Goal: Task Accomplishment & Management: Manage account settings

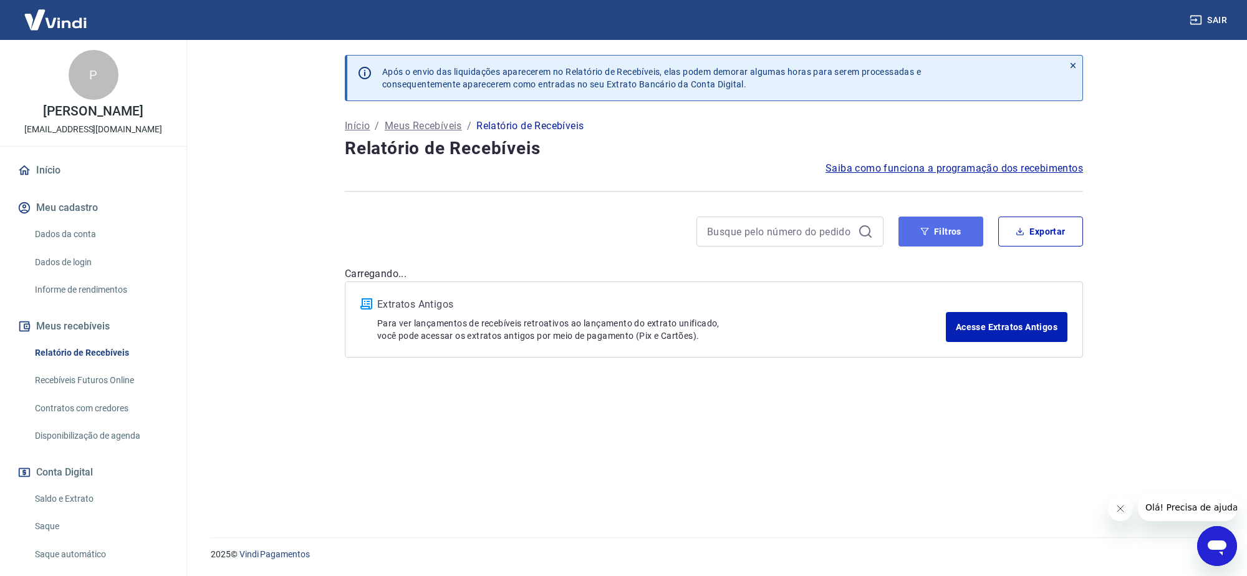
click at [940, 238] on button "Filtros" at bounding box center [941, 231] width 85 height 30
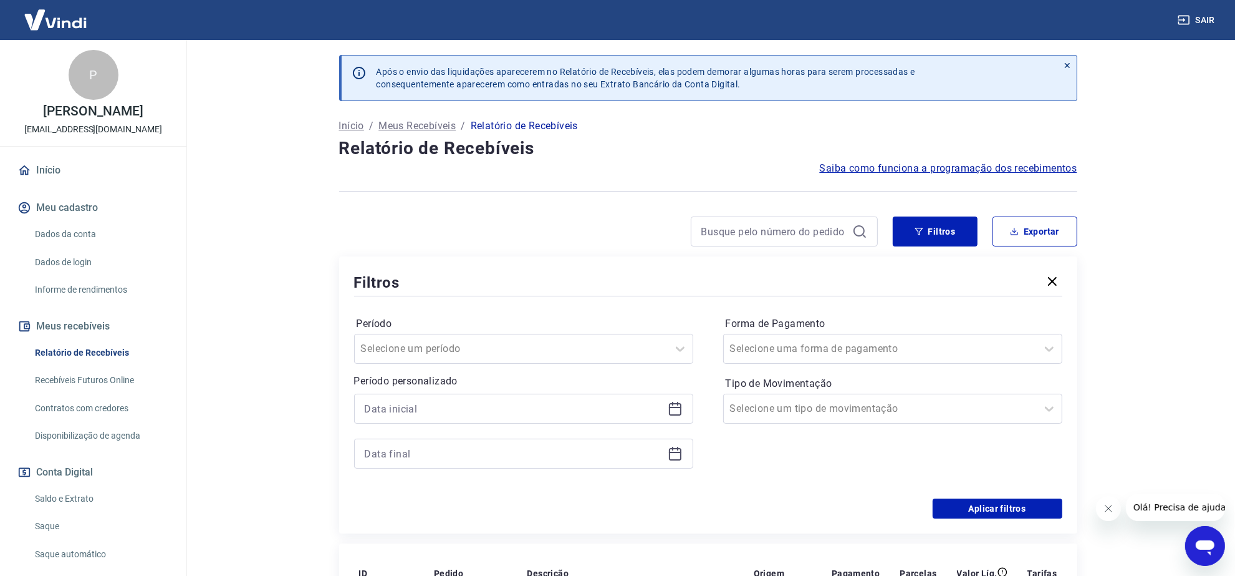
click at [678, 412] on icon at bounding box center [675, 408] width 15 height 15
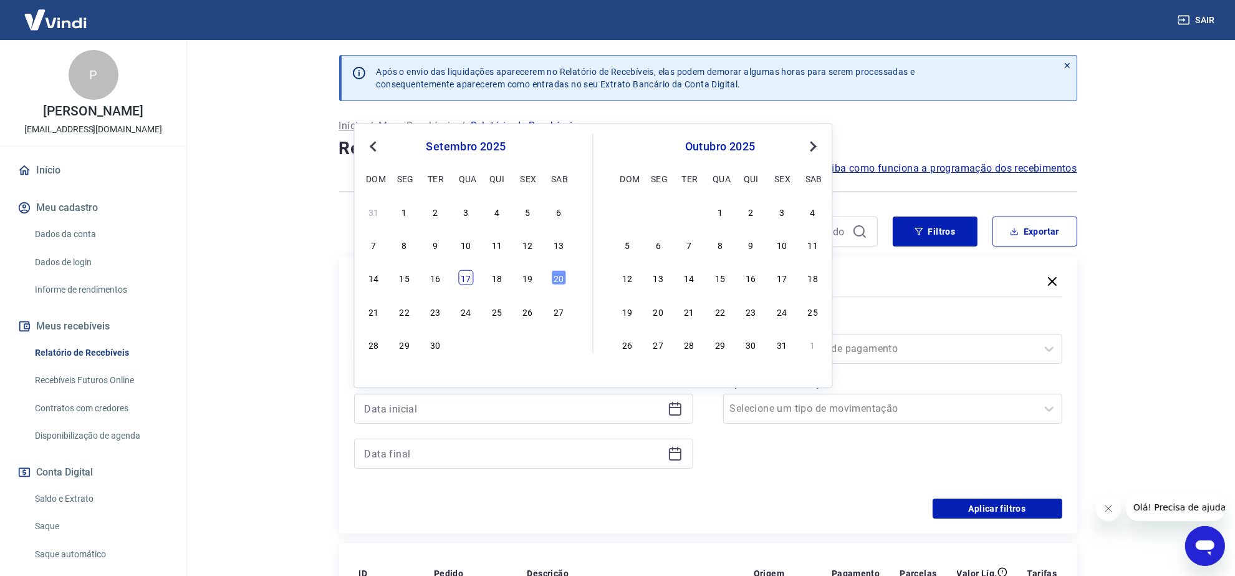
click at [466, 282] on div "17" at bounding box center [466, 277] width 15 height 15
type input "17/09/2025"
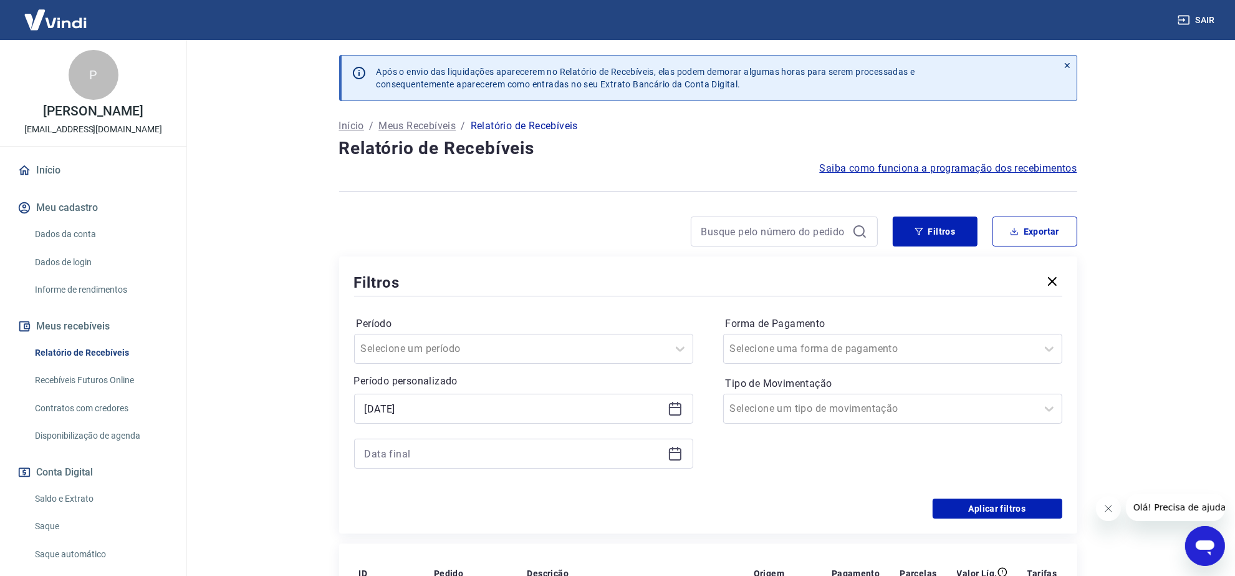
click at [669, 451] on icon at bounding box center [675, 454] width 12 height 12
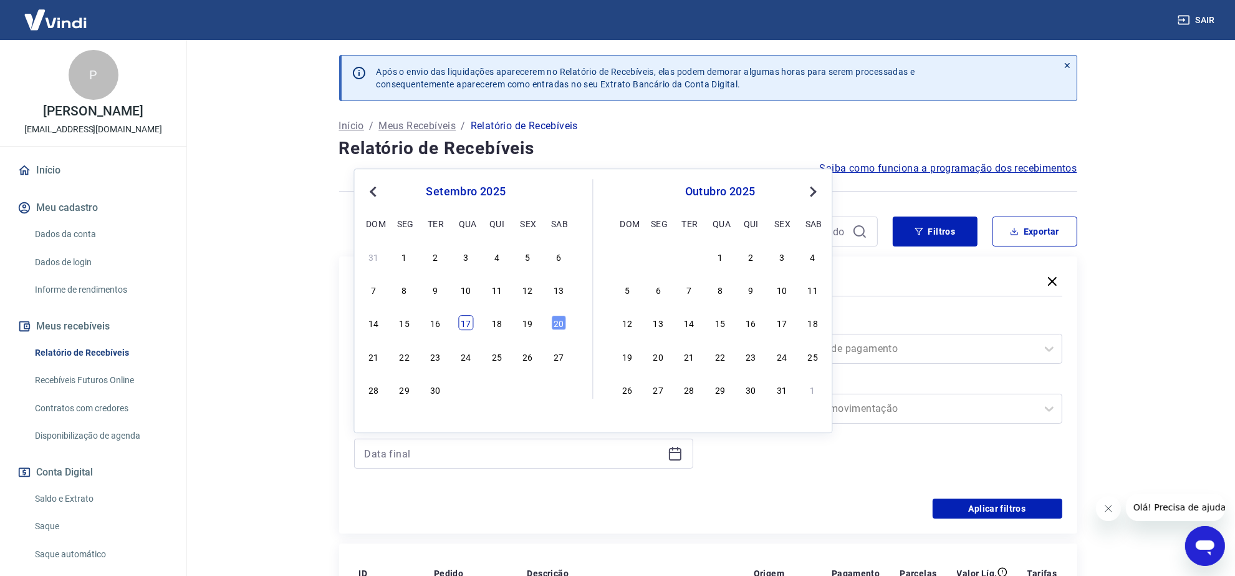
click at [465, 324] on div "17" at bounding box center [466, 323] width 15 height 15
type input "17/09/2025"
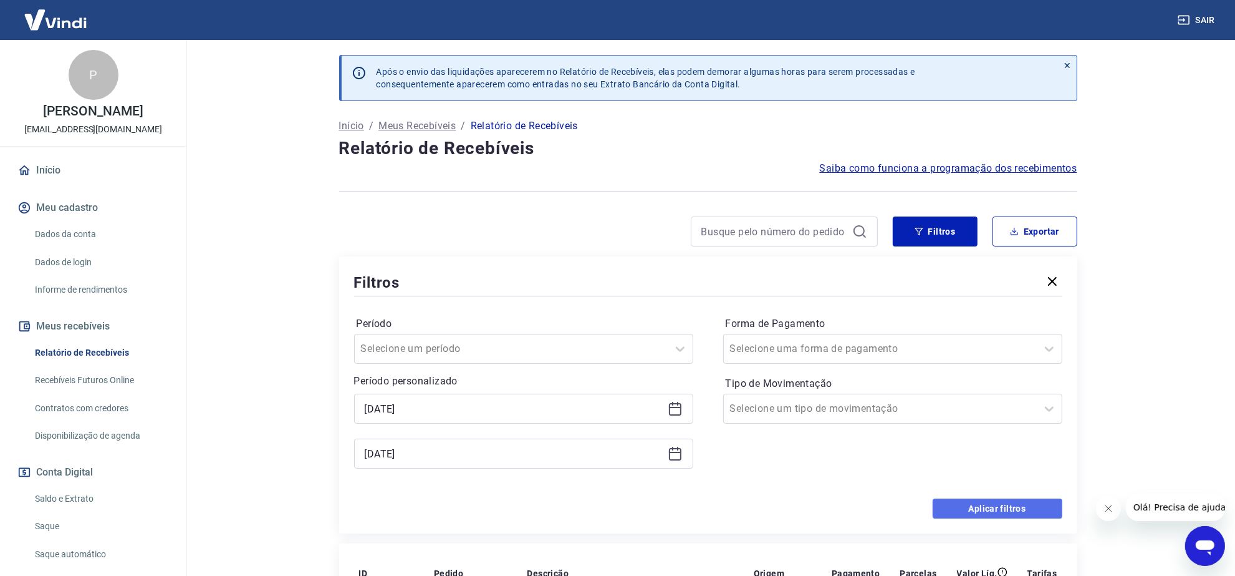
click at [991, 508] on button "Aplicar filtros" at bounding box center [998, 508] width 130 height 20
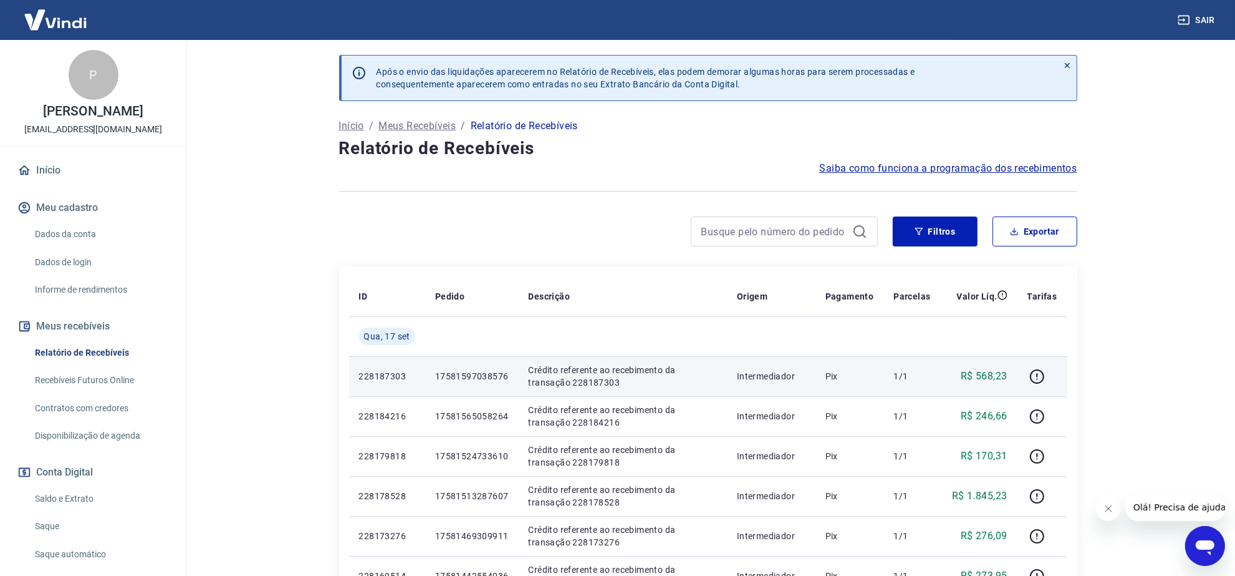
scroll to position [156, 0]
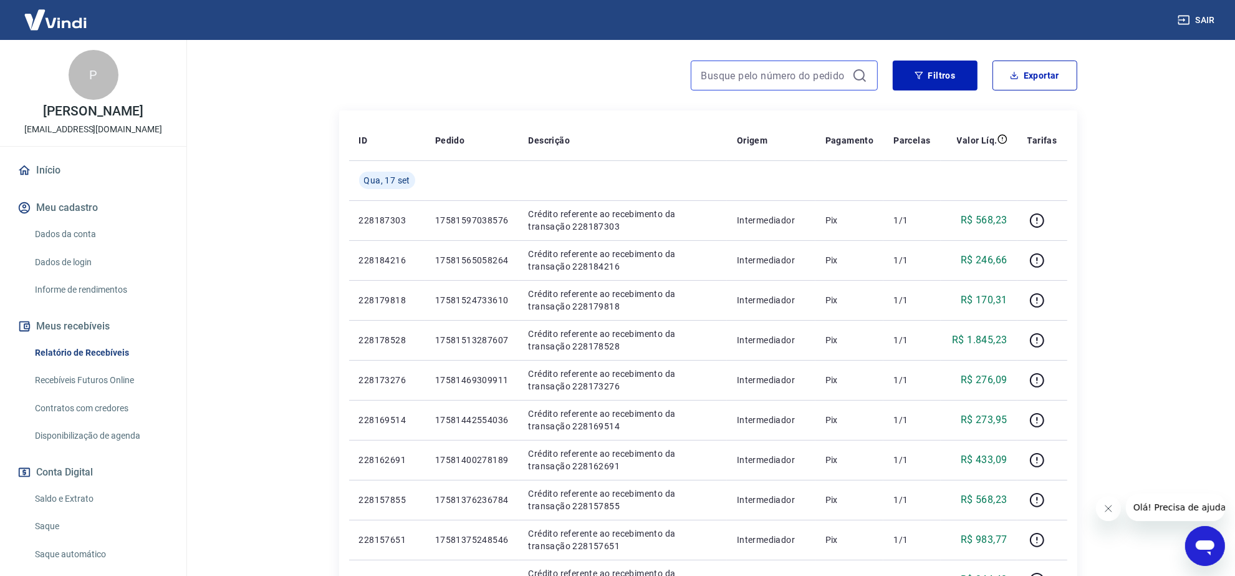
click at [793, 79] on input at bounding box center [774, 75] width 146 height 19
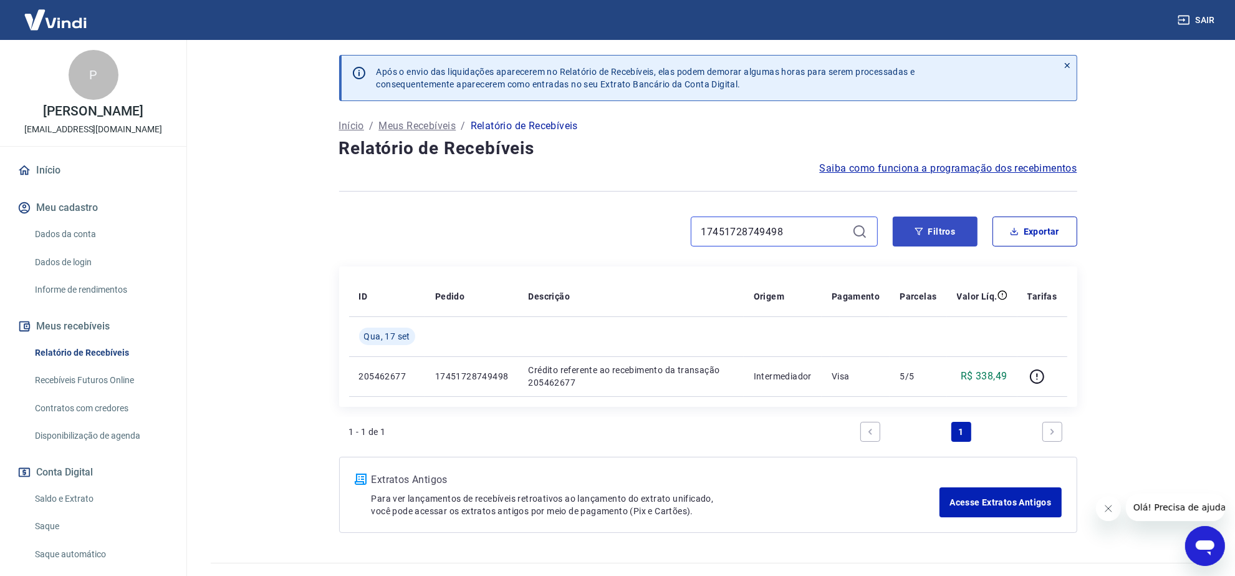
type input "17451728749498"
click at [922, 234] on icon "button" at bounding box center [919, 231] width 9 height 9
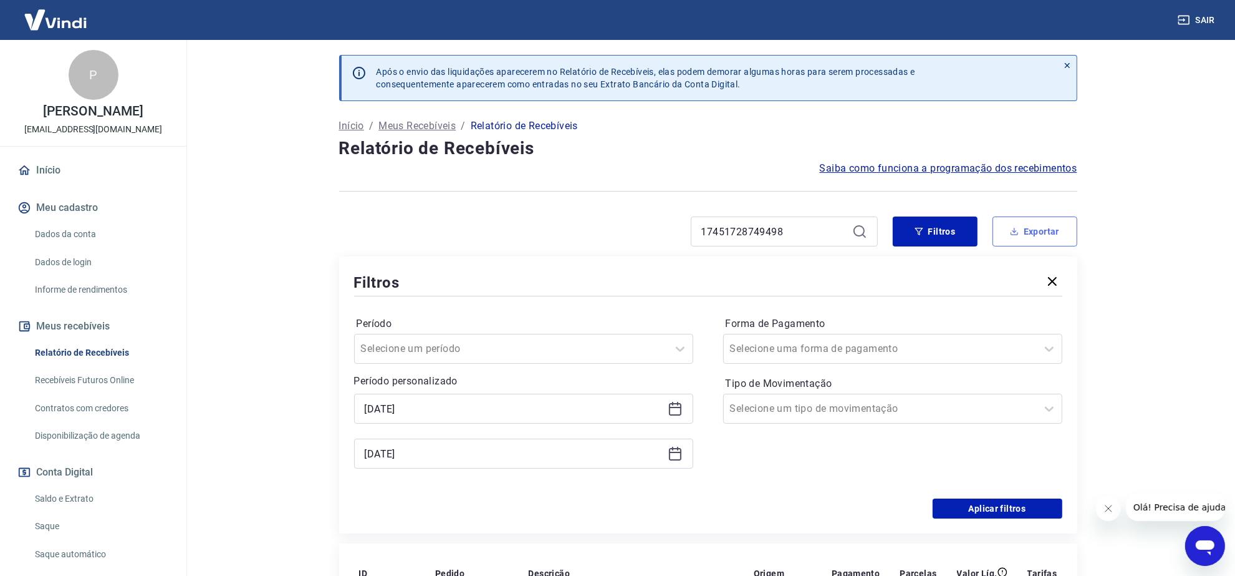
click at [1031, 228] on button "Exportar" at bounding box center [1035, 231] width 85 height 30
type input "17/09/2025"
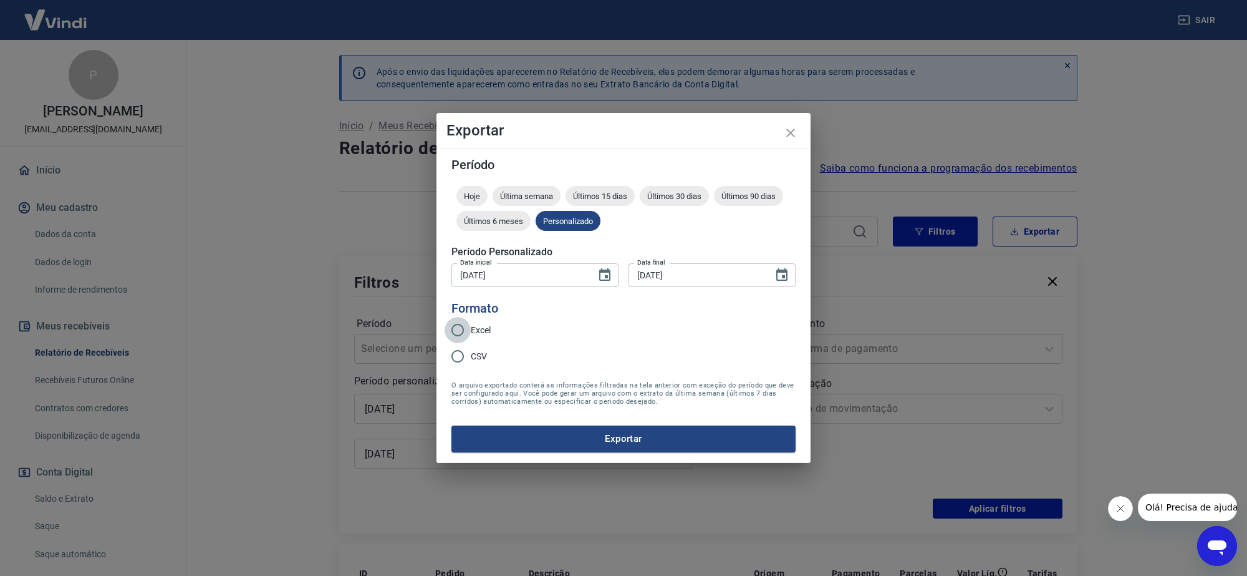
click at [460, 332] on input "Excel" at bounding box center [458, 330] width 26 height 26
radio input "true"
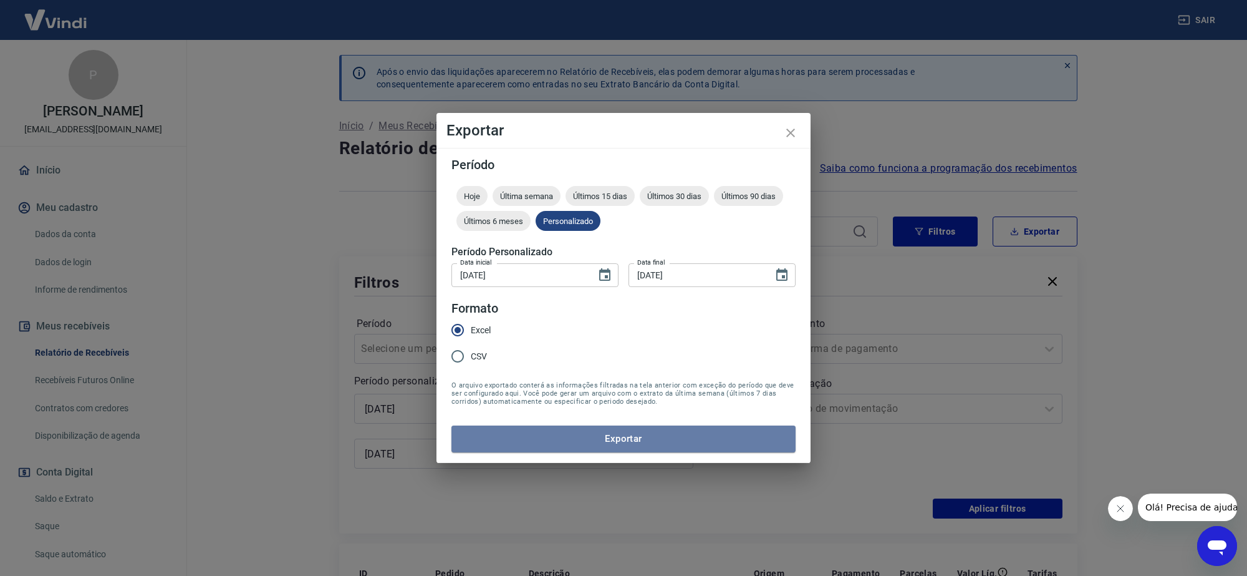
click at [541, 444] on button "Exportar" at bounding box center [623, 438] width 344 height 26
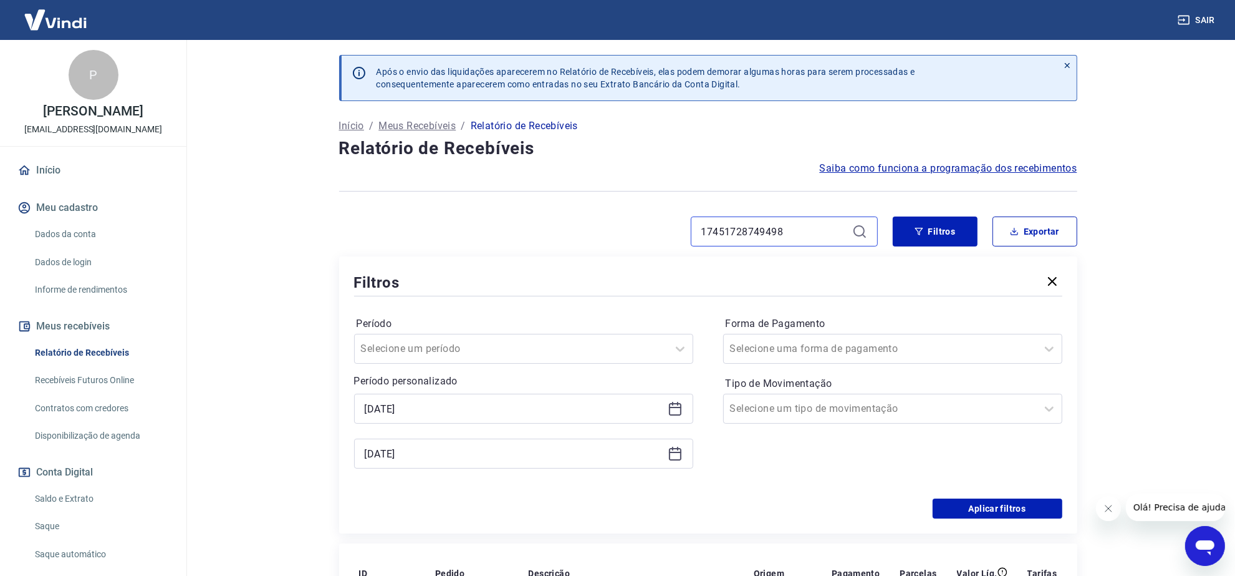
drag, startPoint x: 809, startPoint y: 233, endPoint x: 428, endPoint y: 232, distance: 381.0
click at [428, 232] on div "17451728749498" at bounding box center [608, 231] width 539 height 30
click at [1034, 504] on button "Aplicar filtros" at bounding box center [998, 508] width 130 height 20
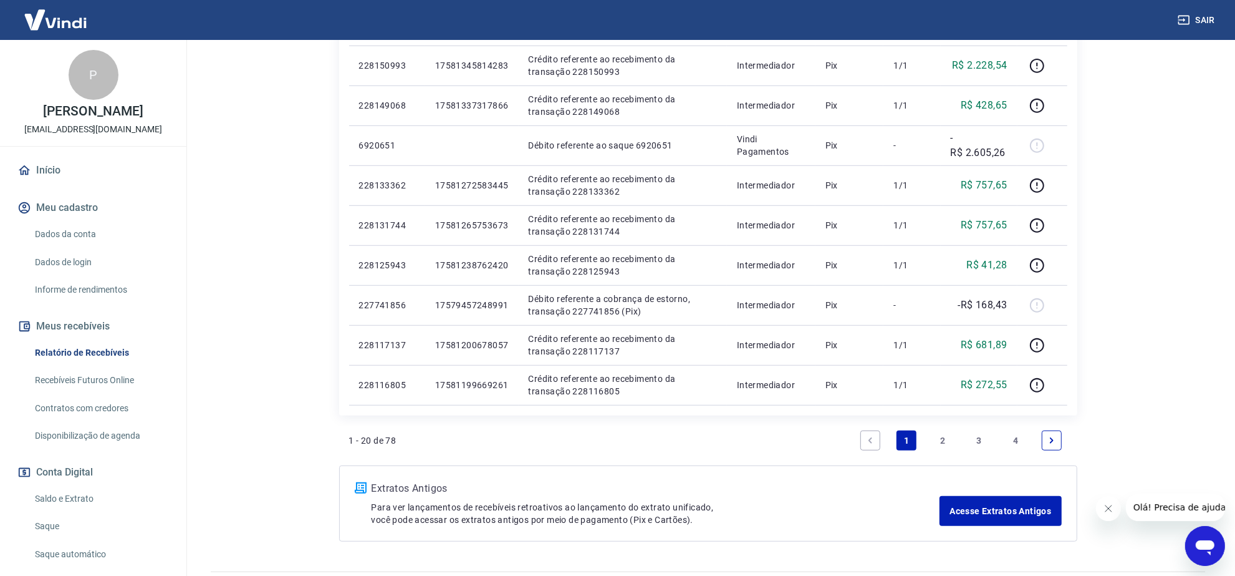
scroll to position [784, 0]
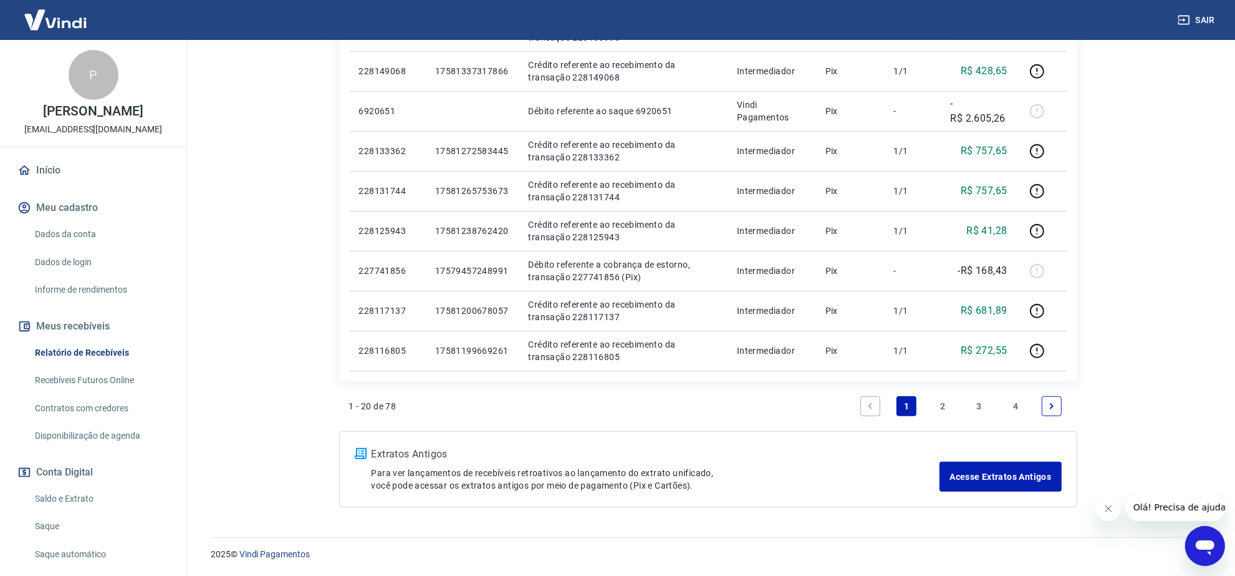
click at [945, 407] on link "2" at bounding box center [943, 406] width 20 height 20
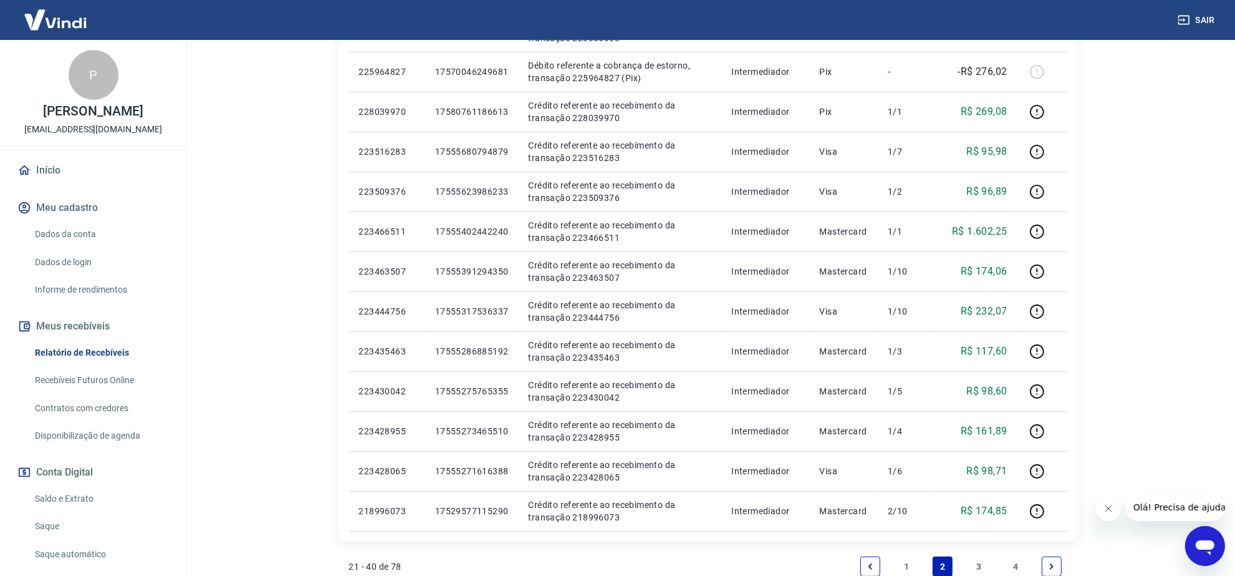
scroll to position [701, 0]
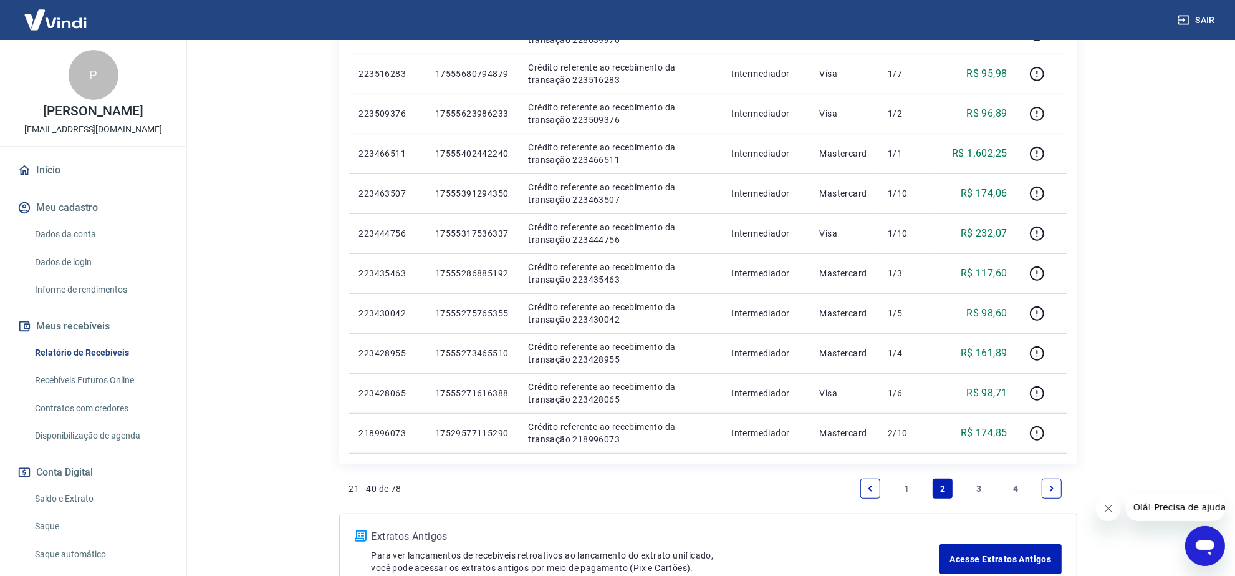
click at [977, 490] on link "3" at bounding box center [980, 488] width 20 height 20
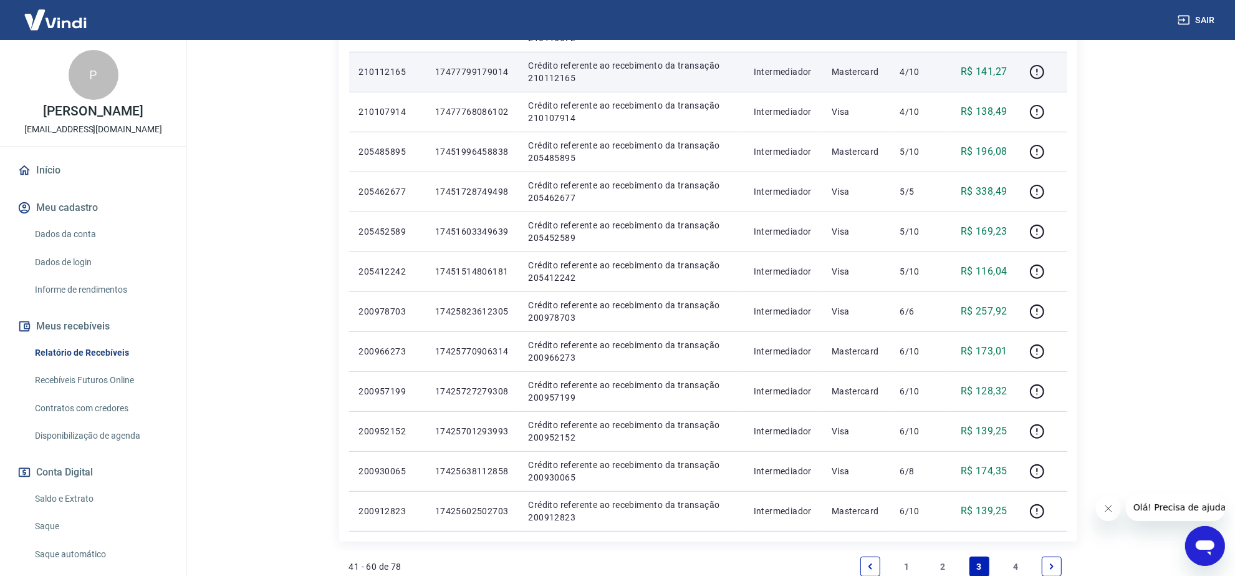
scroll to position [784, 0]
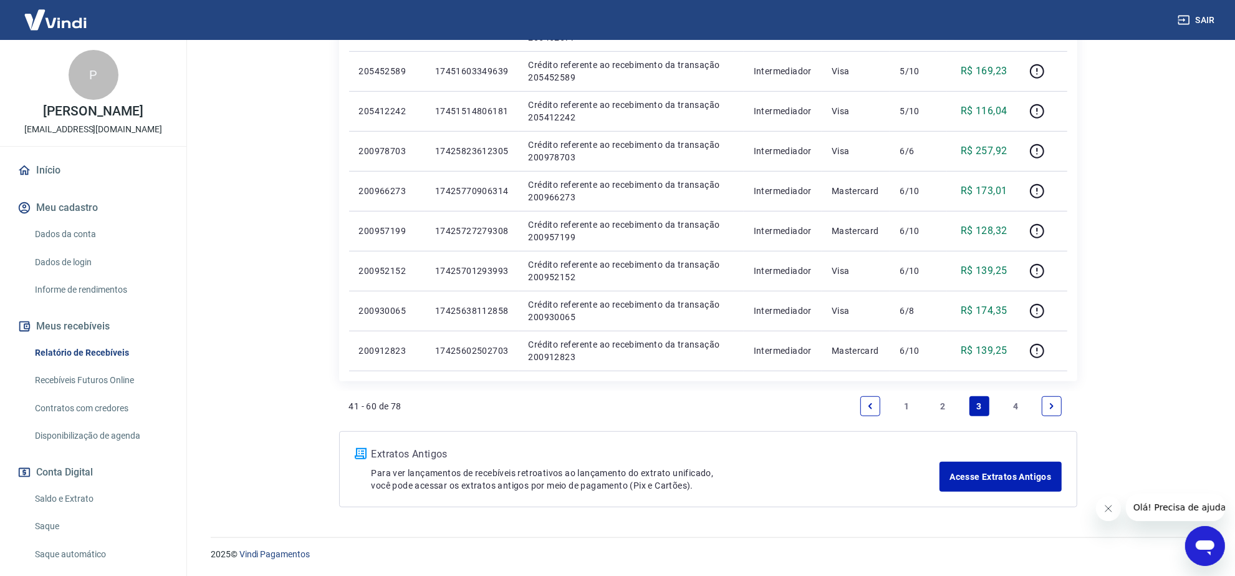
click at [1020, 407] on link "4" at bounding box center [1016, 406] width 20 height 20
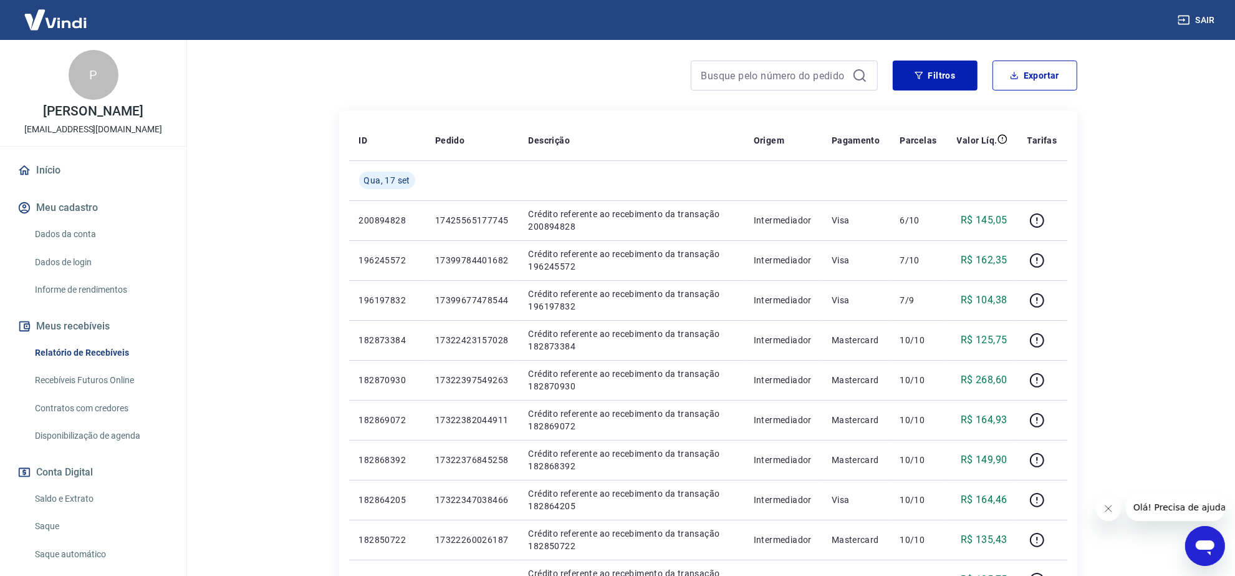
scroll to position [624, 0]
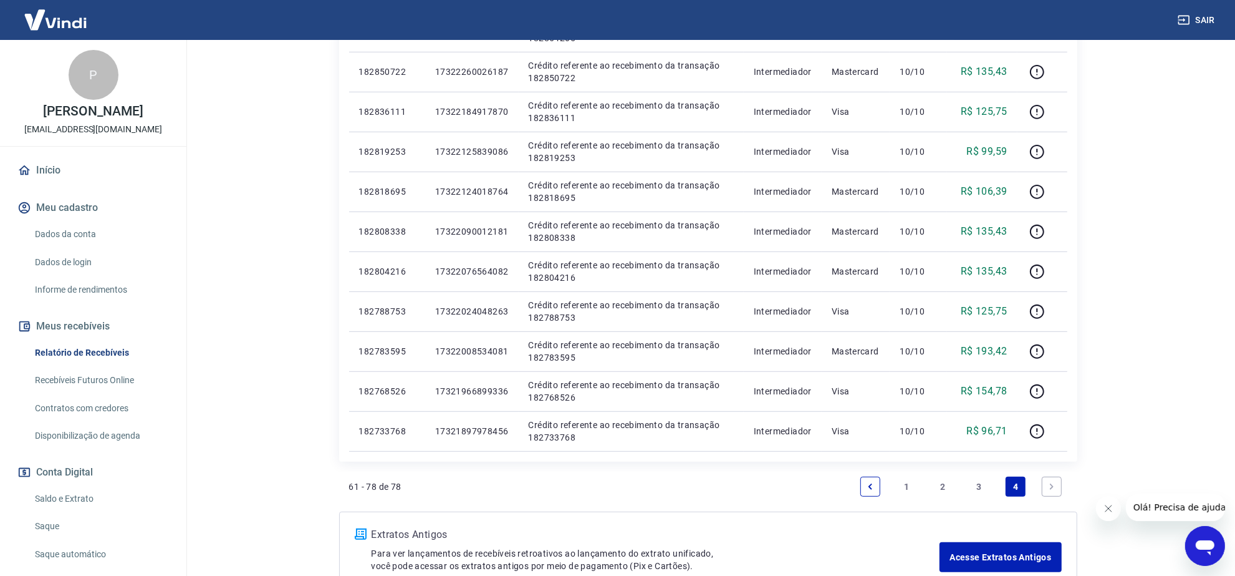
click at [1058, 491] on link "Next page" at bounding box center [1052, 486] width 20 height 20
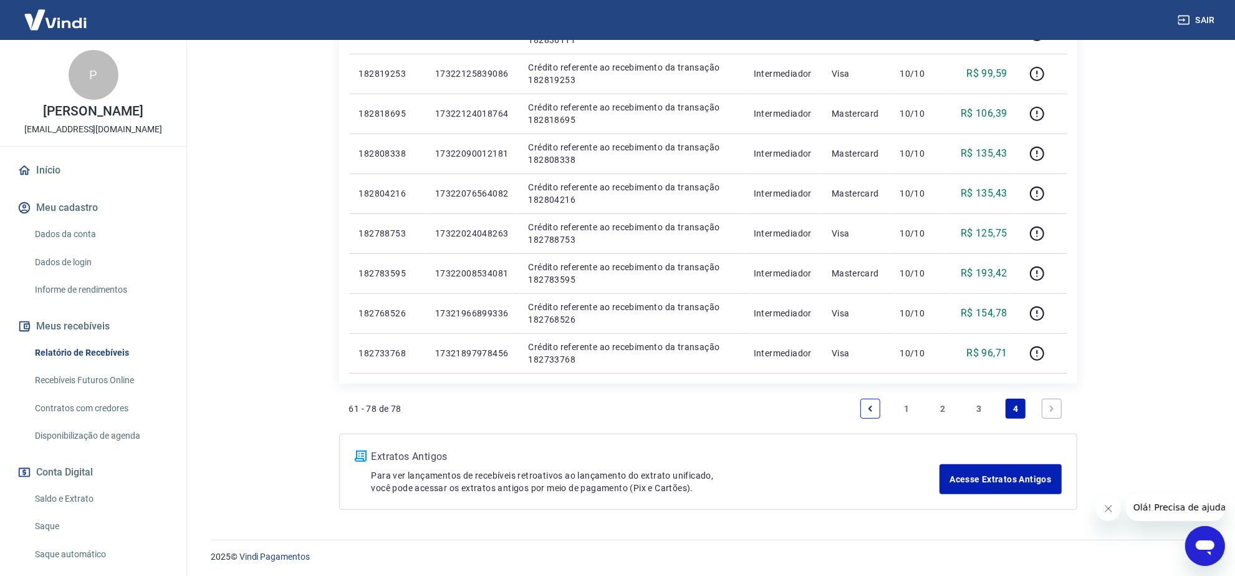
scroll to position [705, 0]
click at [1057, 408] on link "Next page" at bounding box center [1052, 406] width 20 height 20
click at [977, 403] on link "3" at bounding box center [980, 406] width 20 height 20
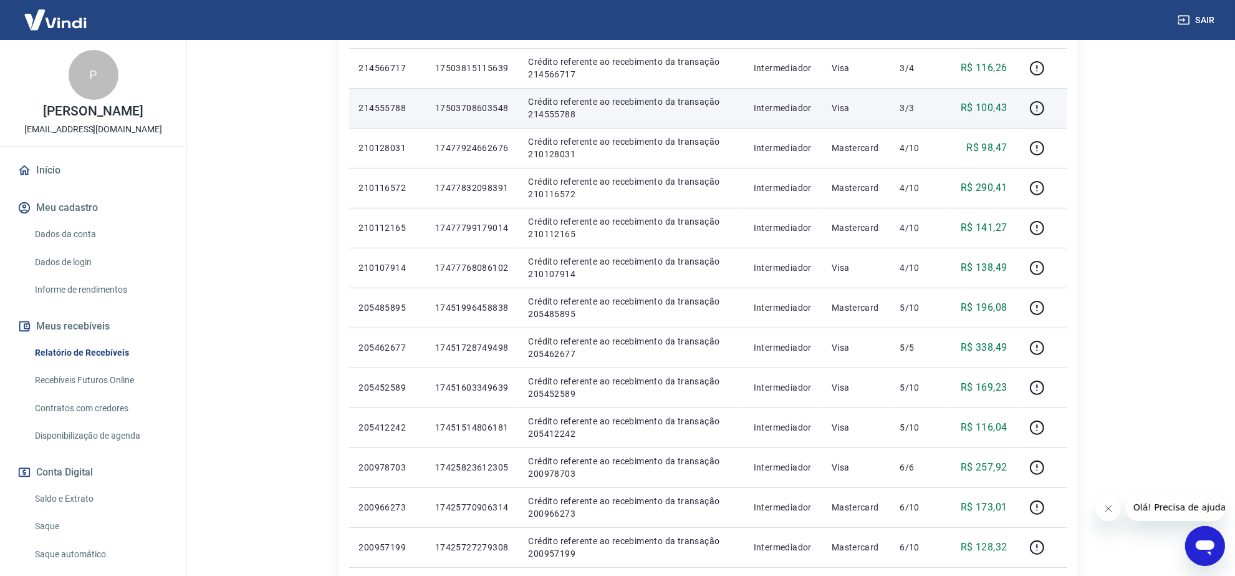
scroll to position [779, 0]
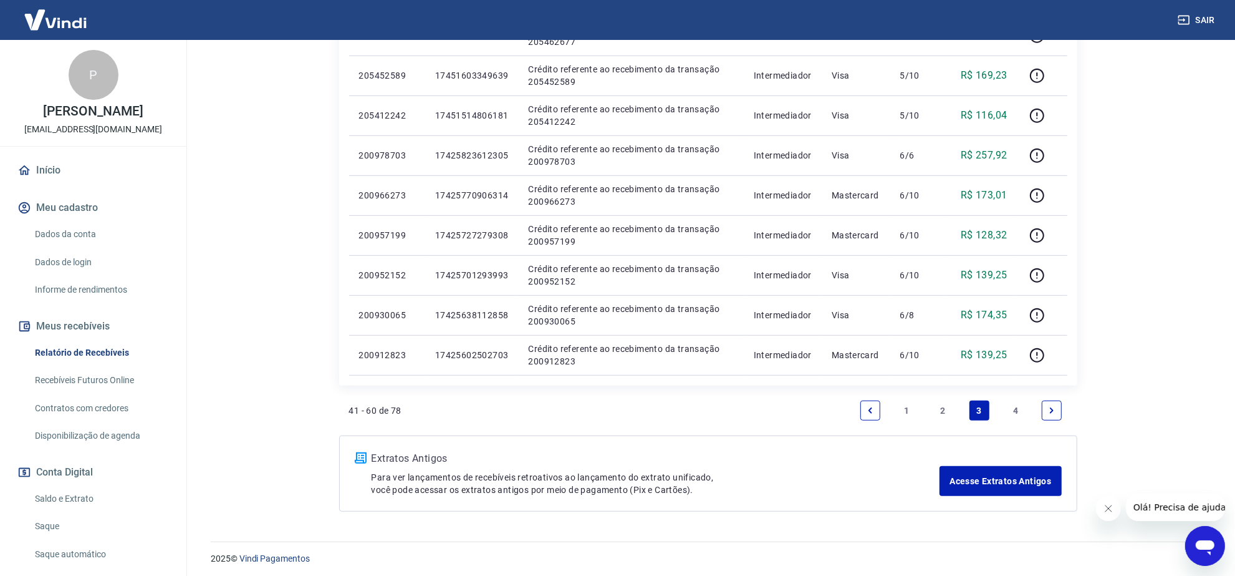
click at [942, 413] on link "2" at bounding box center [943, 410] width 20 height 20
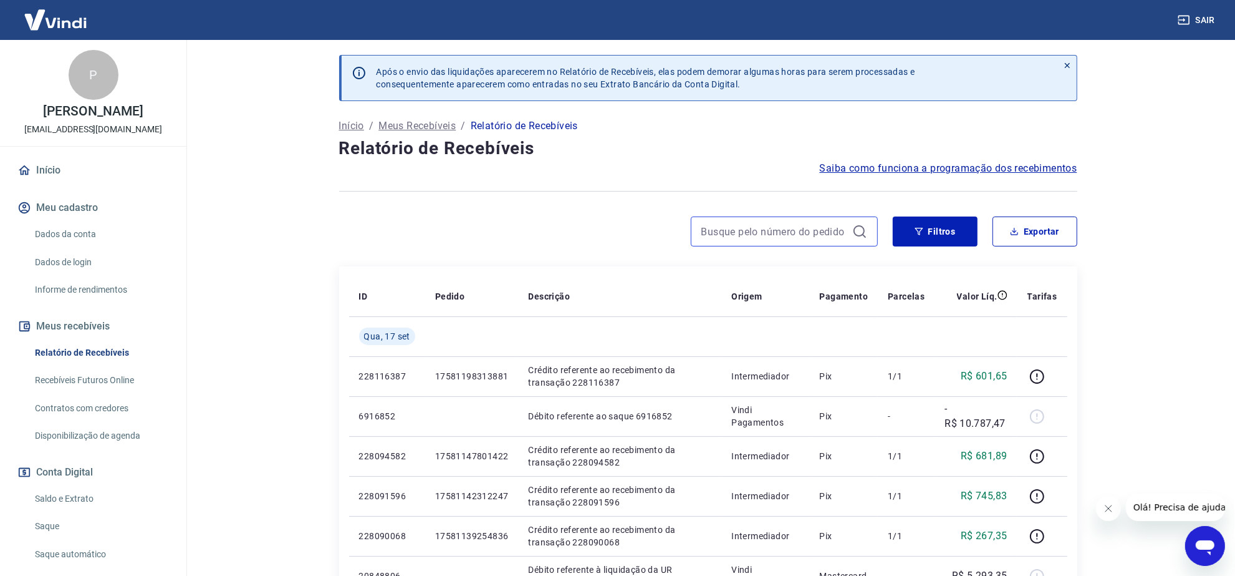
click at [812, 228] on input at bounding box center [774, 231] width 146 height 19
paste input "17321897978456"
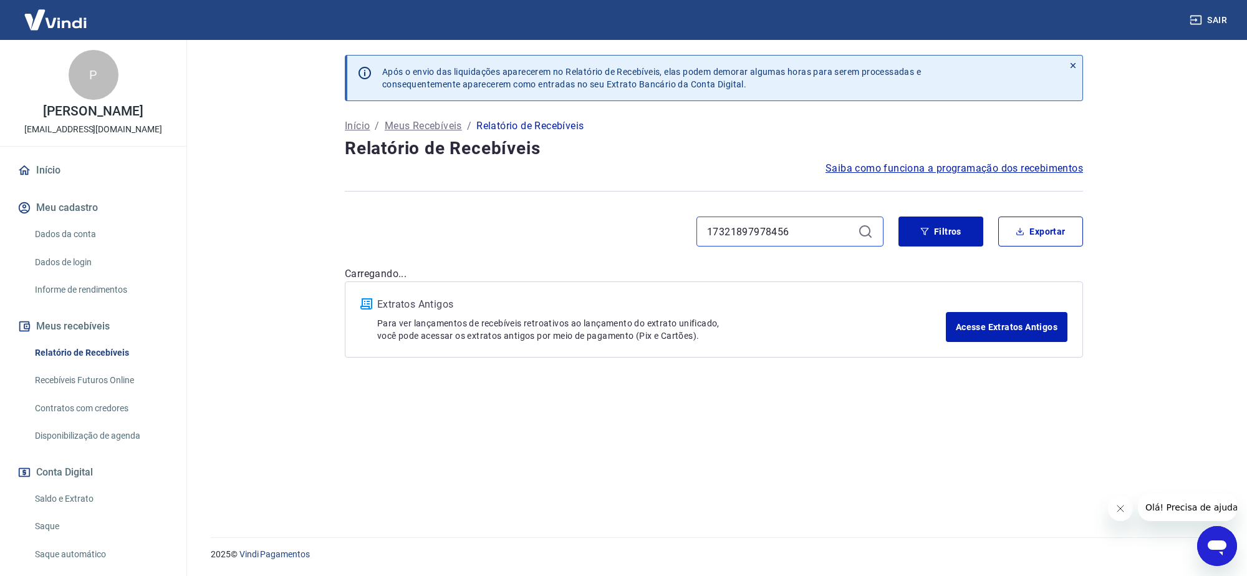
type input "17321897978456"
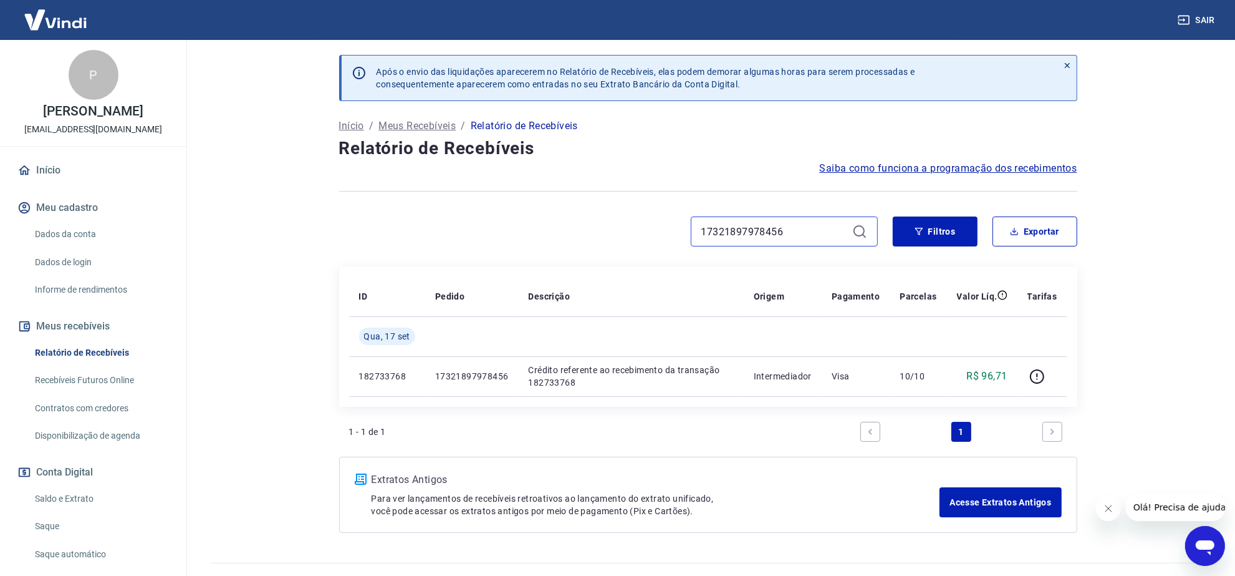
drag, startPoint x: 799, startPoint y: 234, endPoint x: 556, endPoint y: 231, distance: 243.2
click at [569, 228] on div "17321897978456" at bounding box center [608, 231] width 539 height 30
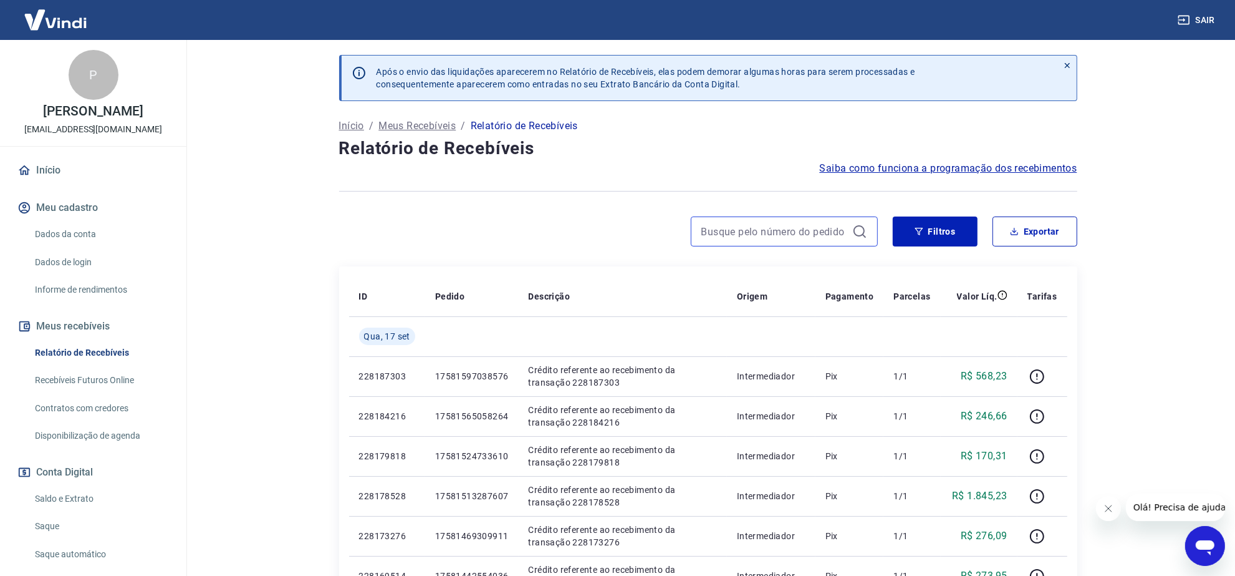
click at [814, 232] on input at bounding box center [774, 231] width 146 height 19
paste input "17564306955263"
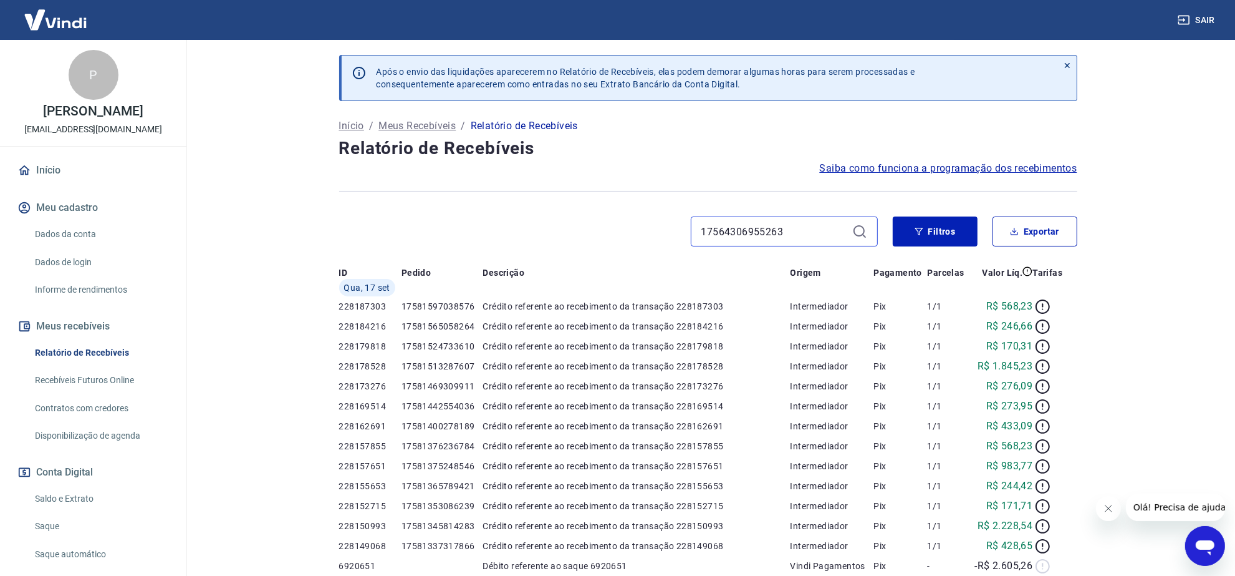
type input "17564306955263"
click at [864, 232] on icon at bounding box center [859, 231] width 15 height 15
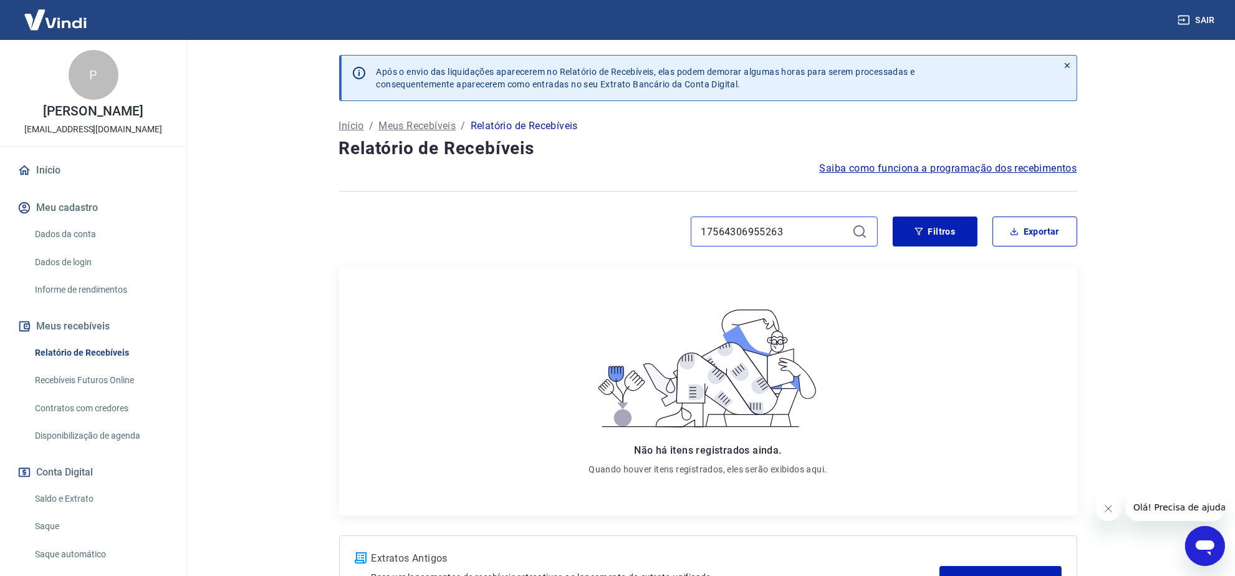
drag, startPoint x: 820, startPoint y: 226, endPoint x: 406, endPoint y: 231, distance: 414.1
click at [406, 231] on div "17564306955263" at bounding box center [608, 231] width 539 height 30
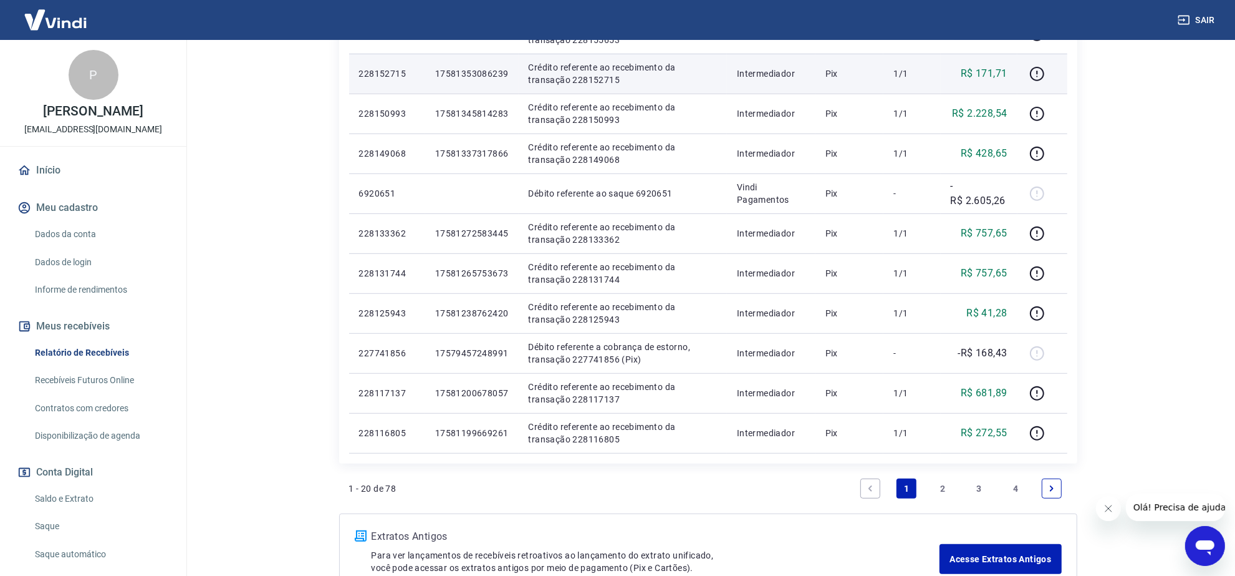
scroll to position [784, 0]
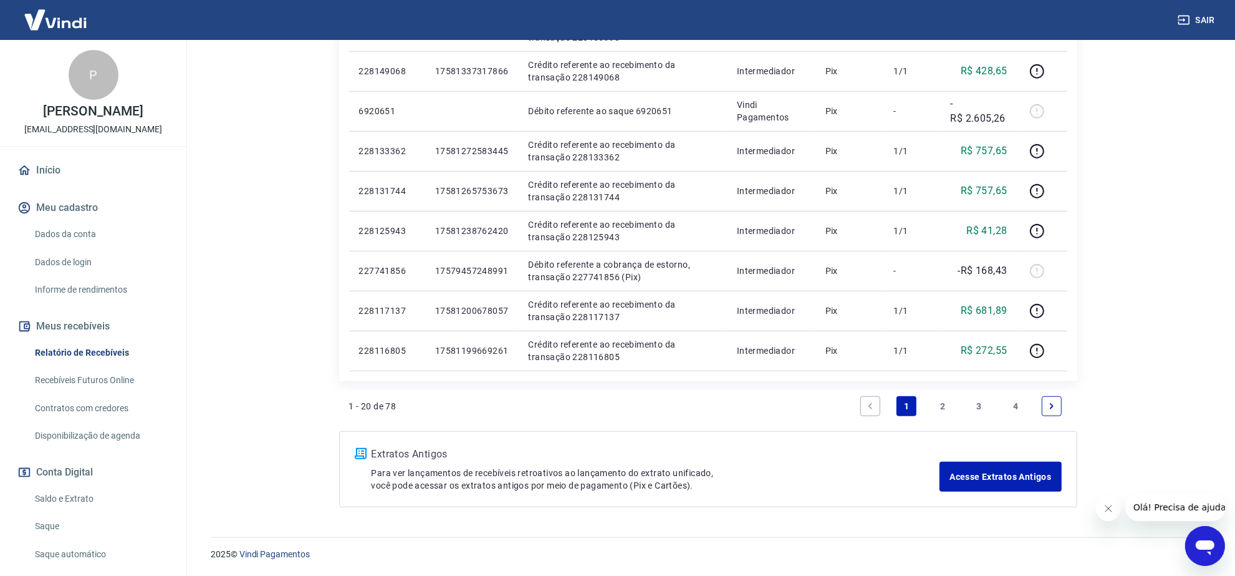
click at [935, 410] on link "2" at bounding box center [943, 406] width 20 height 20
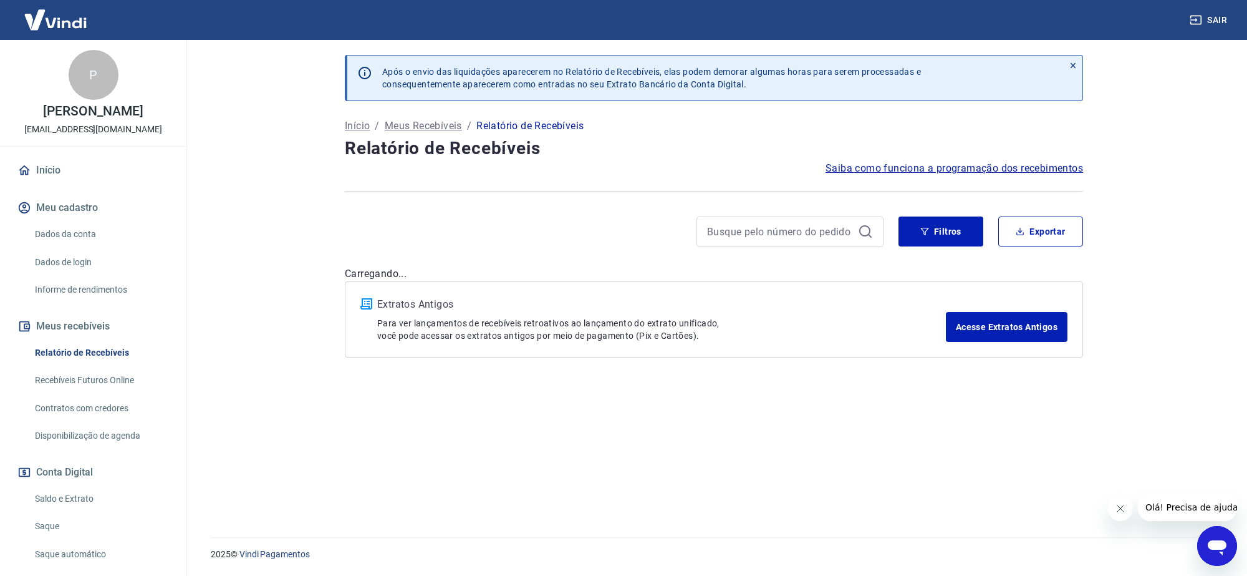
click at [940, 402] on div "Após o envio das liquidações aparecerem no Relatório de Recebíveis, elas podem …" at bounding box center [714, 281] width 768 height 482
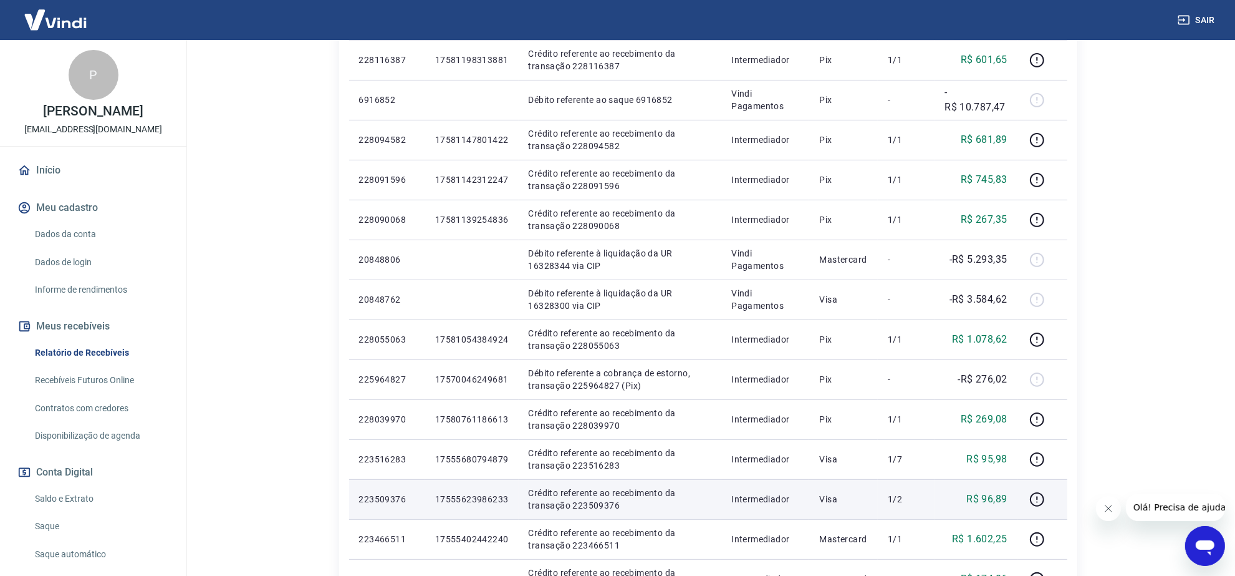
scroll to position [4, 0]
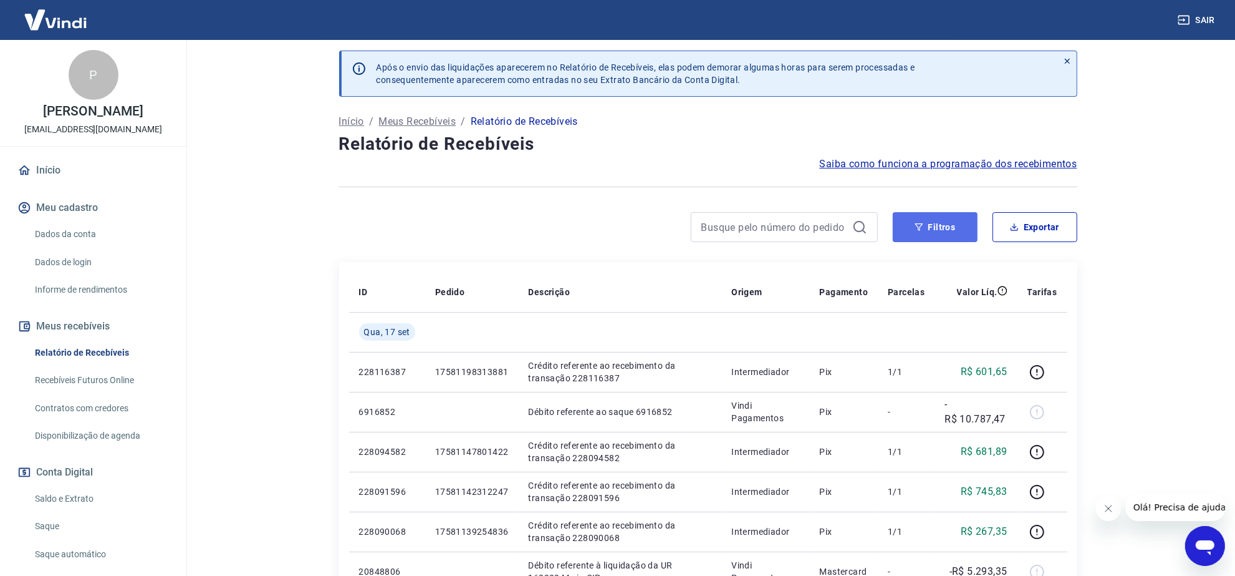
click at [956, 223] on button "Filtros" at bounding box center [935, 227] width 85 height 30
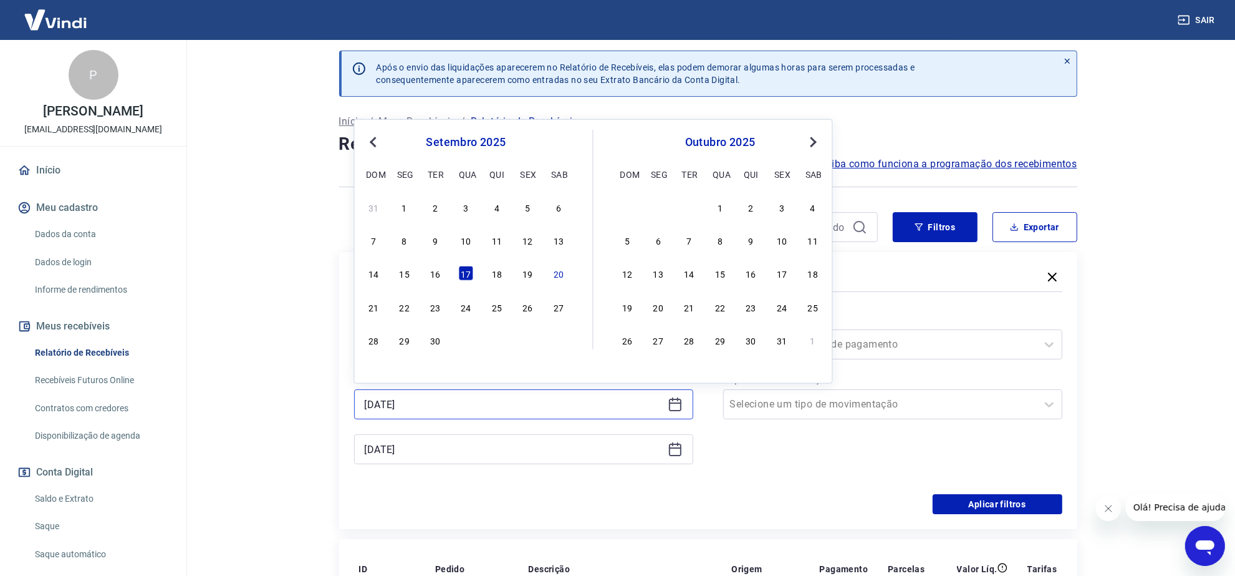
drag, startPoint x: 429, startPoint y: 396, endPoint x: 165, endPoint y: 471, distance: 274.3
click at [165, 471] on div "Sair P Pablo Oliver financeiro2@dropshot.com.br Início Meu cadastro Dados da co…" at bounding box center [617, 284] width 1235 height 576
drag, startPoint x: 379, startPoint y: 139, endPoint x: 373, endPoint y: 141, distance: 6.5
click at [373, 141] on button "Previous Month" at bounding box center [373, 142] width 15 height 15
click at [375, 141] on span "Previous Month" at bounding box center [375, 141] width 0 height 14
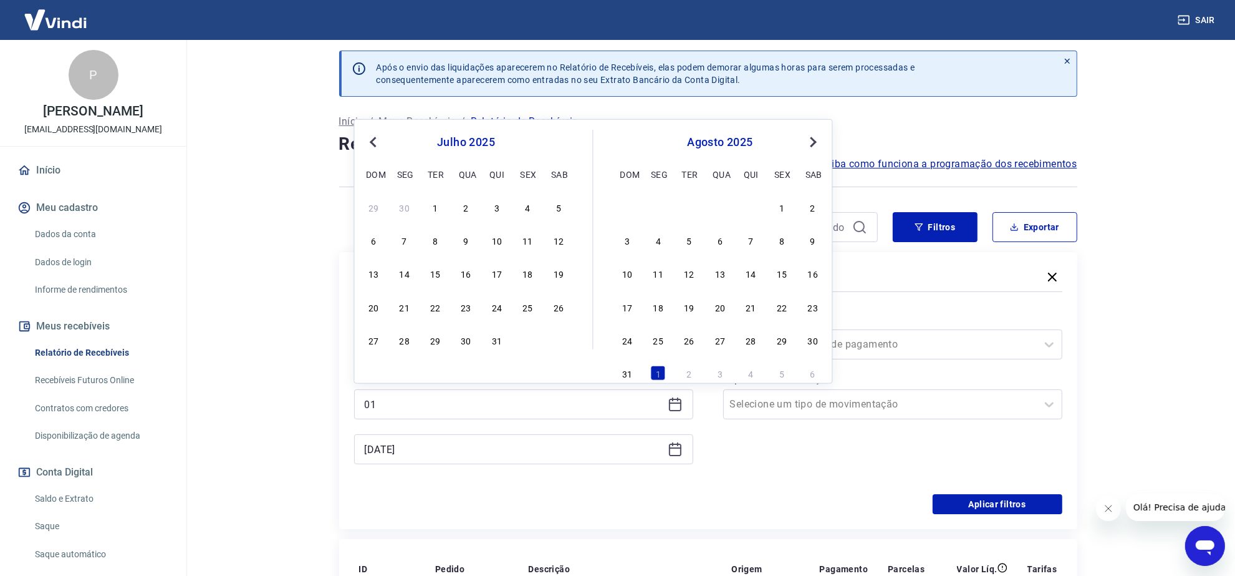
click at [375, 141] on span "Previous Month" at bounding box center [375, 141] width 0 height 14
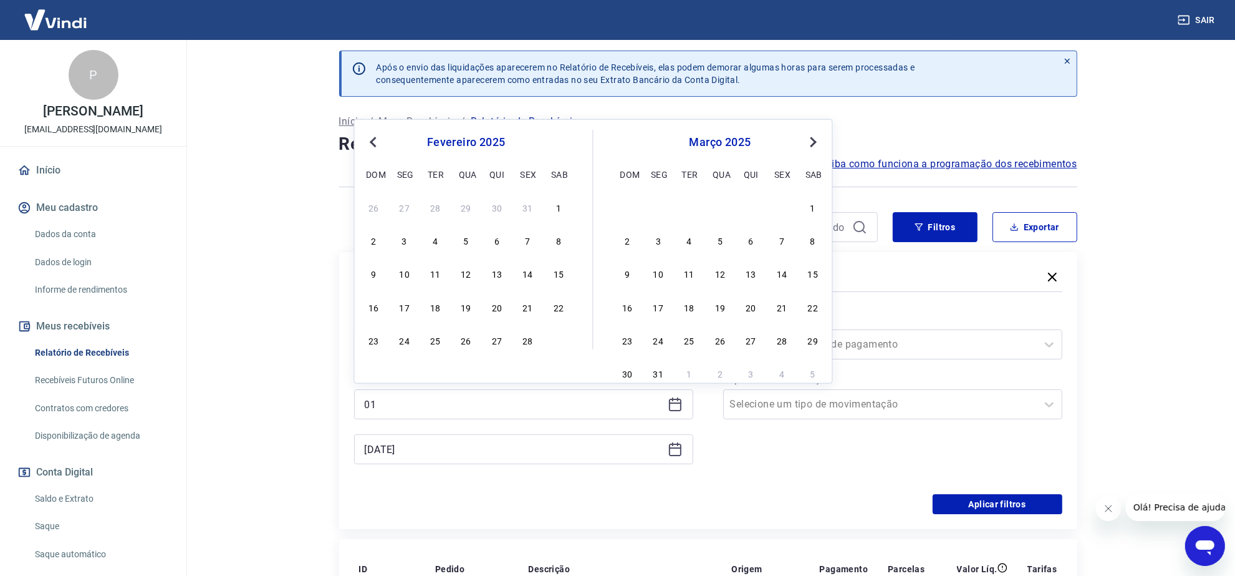
click at [375, 141] on span "Previous Month" at bounding box center [375, 141] width 0 height 14
click at [471, 207] on div "1" at bounding box center [466, 207] width 15 height 15
type input "01/01/2025"
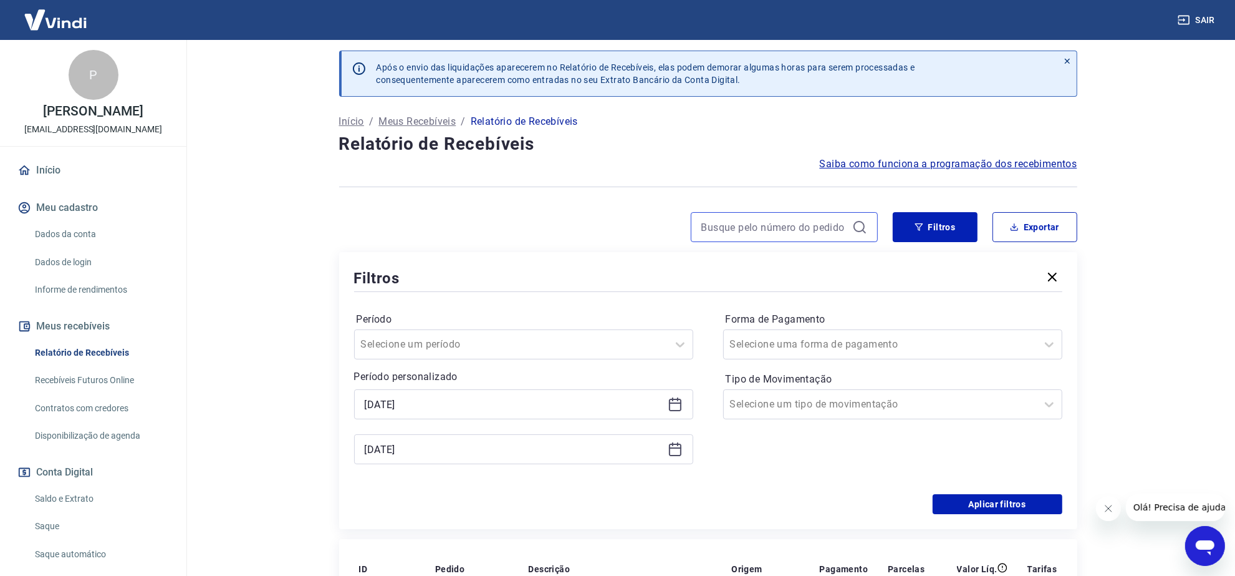
click at [825, 219] on input at bounding box center [774, 227] width 146 height 19
paste input "17303992531714"
type input "17303992531714"
click at [859, 225] on icon at bounding box center [859, 226] width 15 height 15
click at [1000, 488] on div "Período Selecione um período Período personalizado Selected date: quarta-feira,…" at bounding box center [708, 394] width 708 height 200
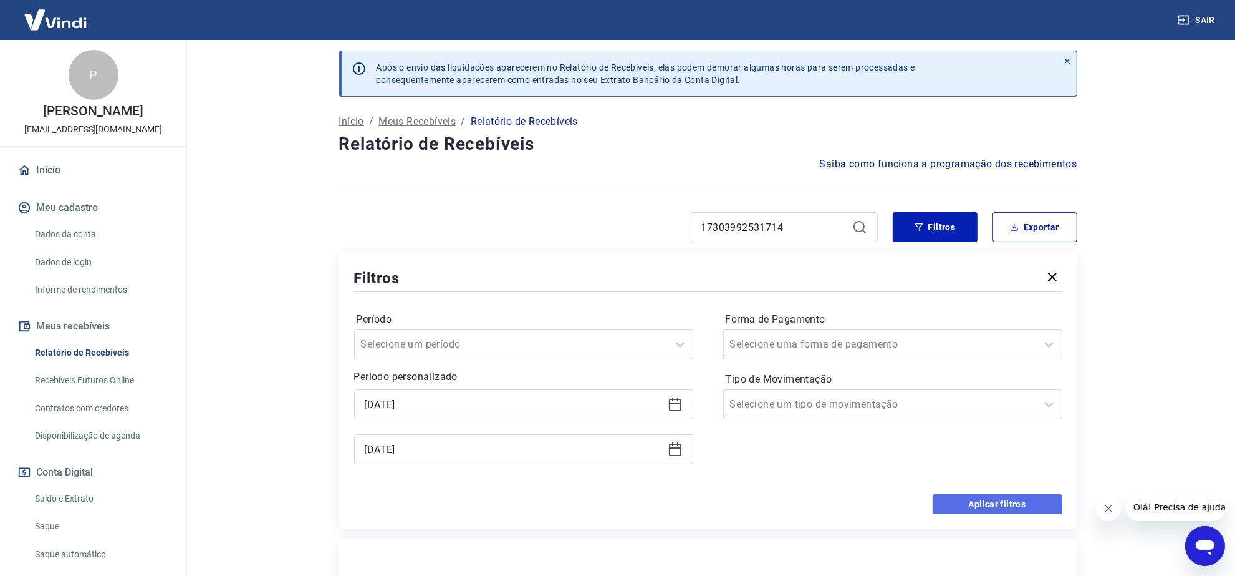
click at [993, 503] on button "Aplicar filtros" at bounding box center [998, 504] width 130 height 20
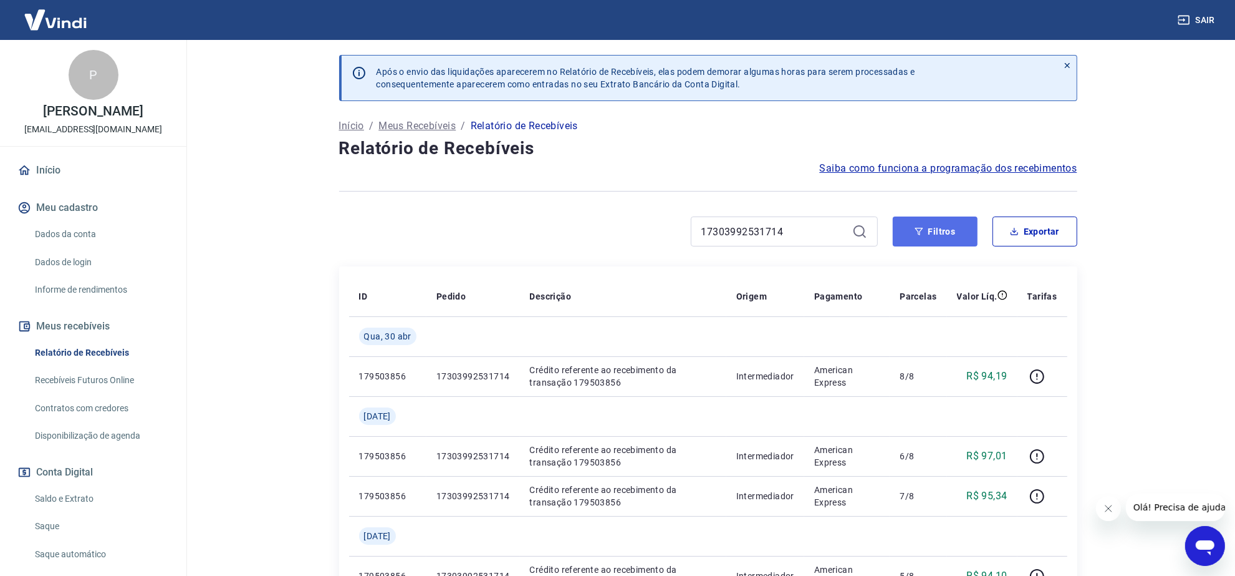
drag, startPoint x: 949, startPoint y: 232, endPoint x: 945, endPoint y: 237, distance: 6.6
click at [949, 232] on button "Filtros" at bounding box center [935, 231] width 85 height 30
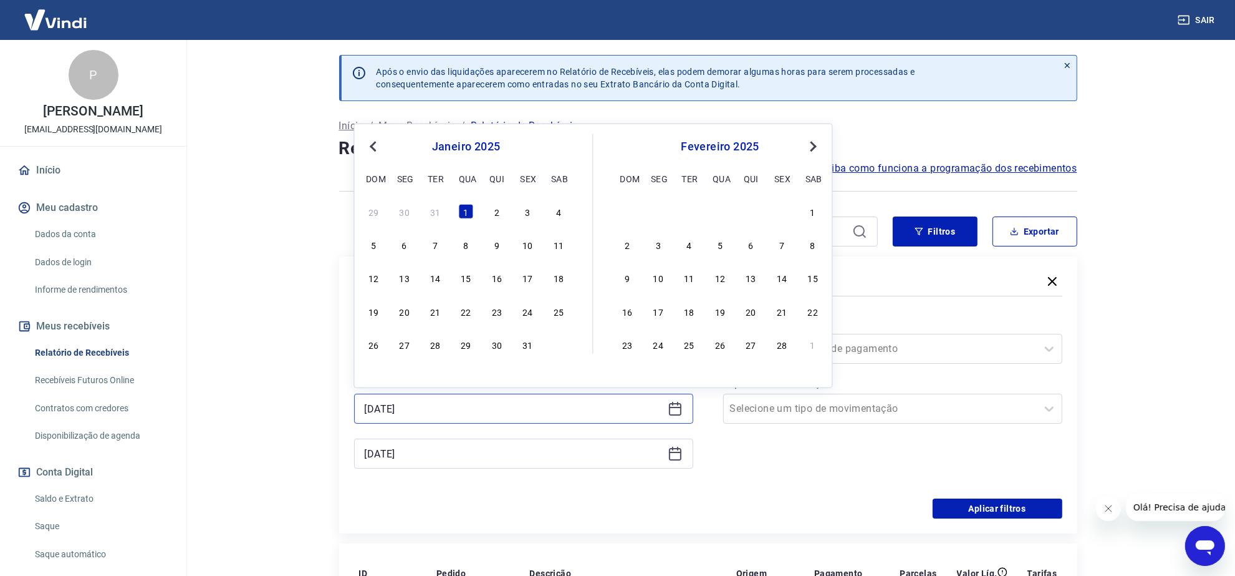
drag, startPoint x: 393, startPoint y: 413, endPoint x: 325, endPoint y: 422, distance: 68.5
type input "0"
type input "01/10/2024"
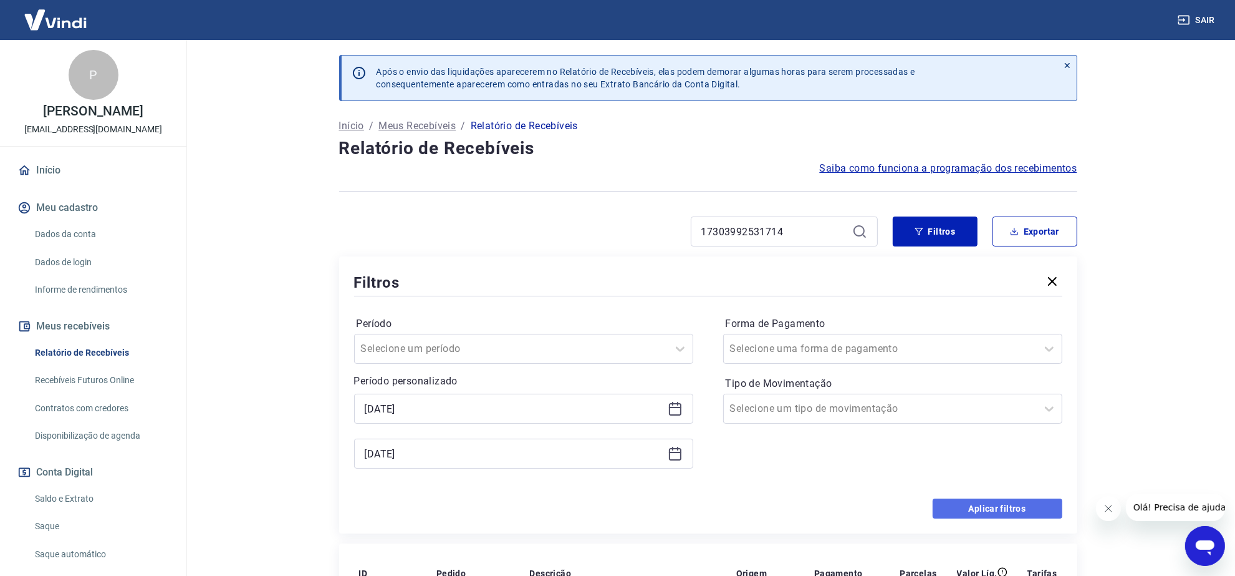
click at [993, 510] on button "Aplicar filtros" at bounding box center [998, 508] width 130 height 20
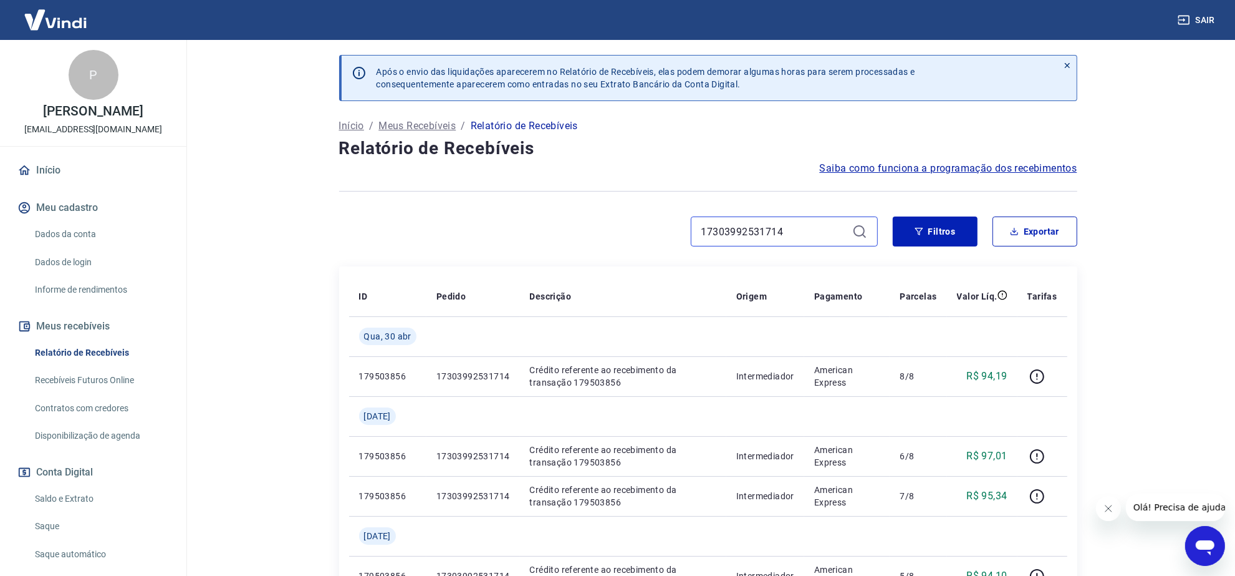
drag, startPoint x: 791, startPoint y: 229, endPoint x: 359, endPoint y: 193, distance: 433.0
click at [359, 193] on div "Após o envio das liquidações aparecerem no Relatório de Recebíveis, elas podem …" at bounding box center [708, 573] width 768 height 1066
click at [934, 229] on button "Filtros" at bounding box center [935, 231] width 85 height 30
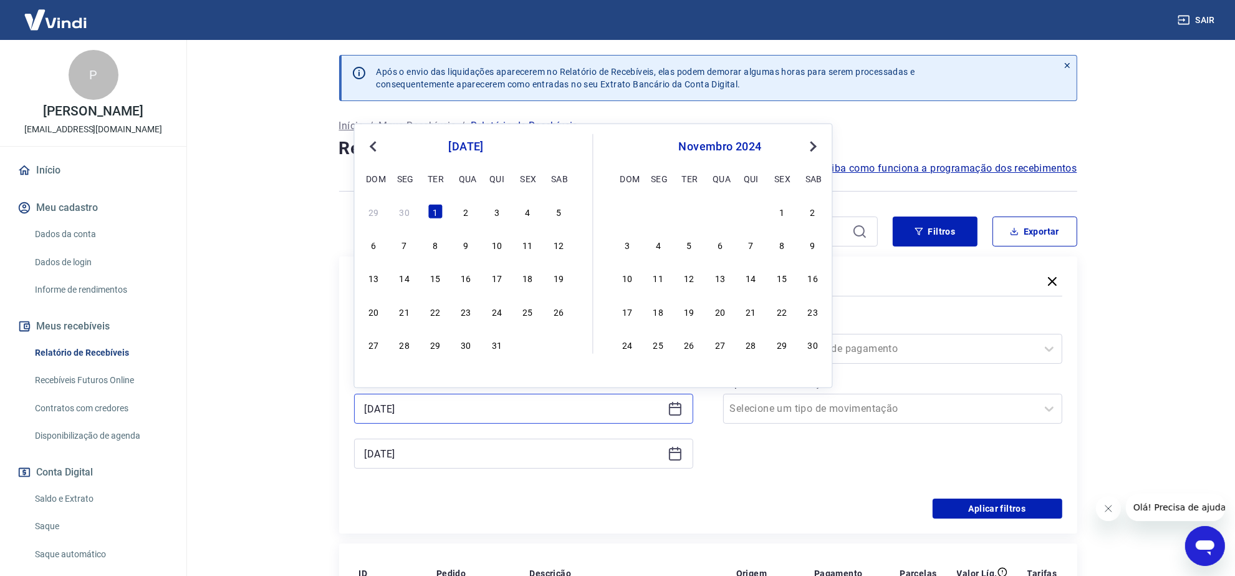
drag, startPoint x: 430, startPoint y: 409, endPoint x: 335, endPoint y: 415, distance: 95.0
type input "01/09/2025"
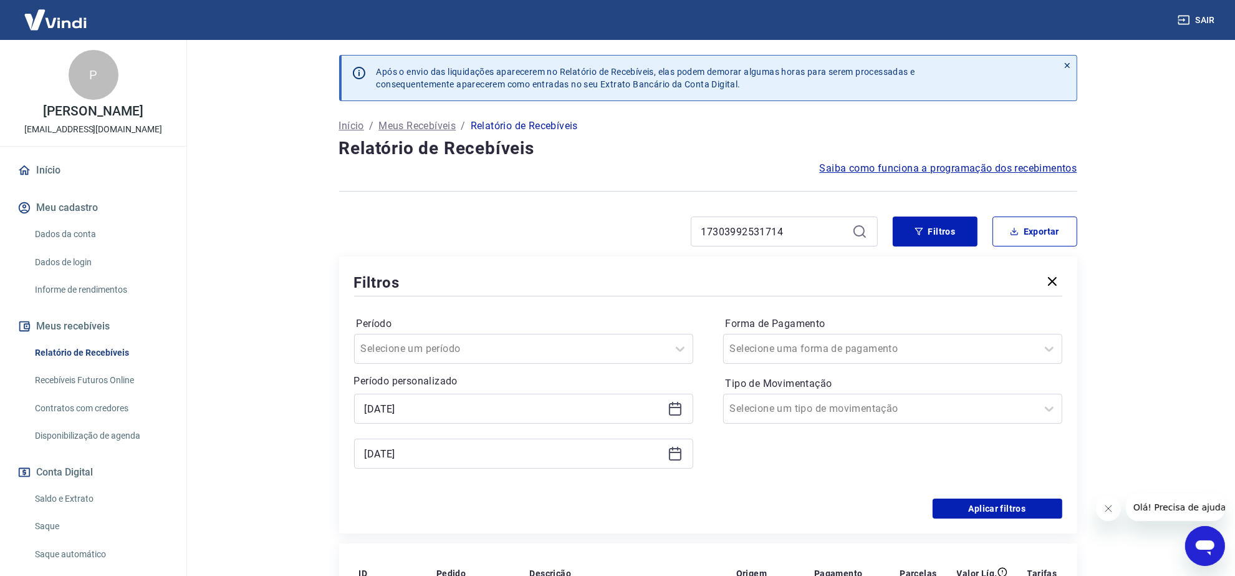
click at [291, 297] on main "Após o envio das liquidações aparecerem no Relatório de Recebíveis, elas podem …" at bounding box center [708, 308] width 1054 height 536
click at [1037, 229] on button "Exportar" at bounding box center [1035, 231] width 85 height 30
type input "01/10/2024"
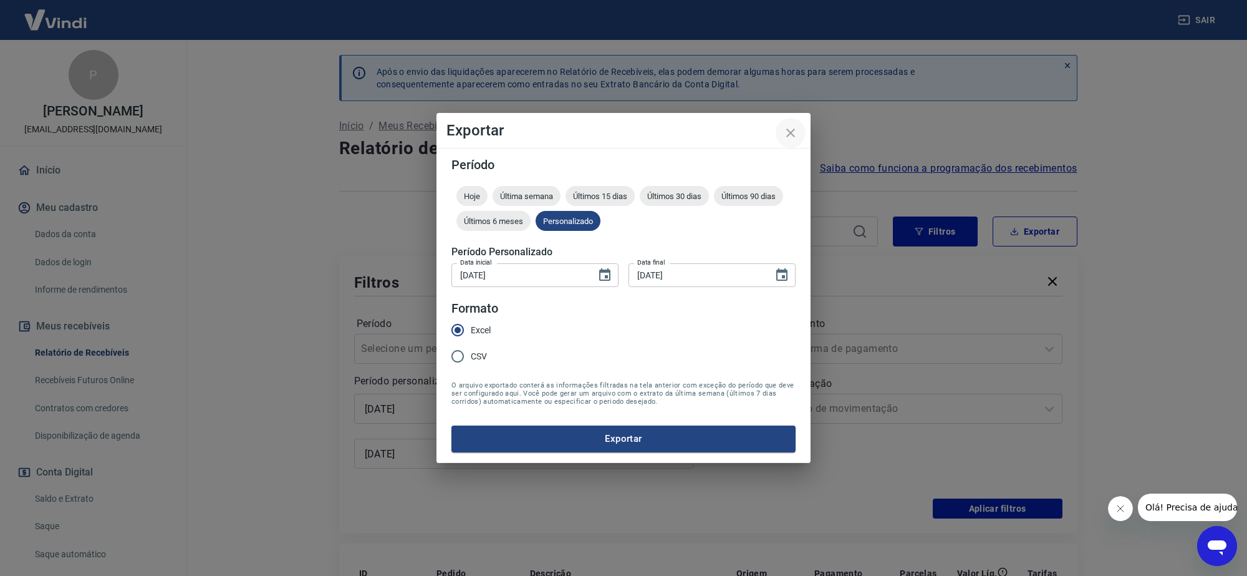
click at [795, 130] on icon "close" at bounding box center [790, 132] width 15 height 15
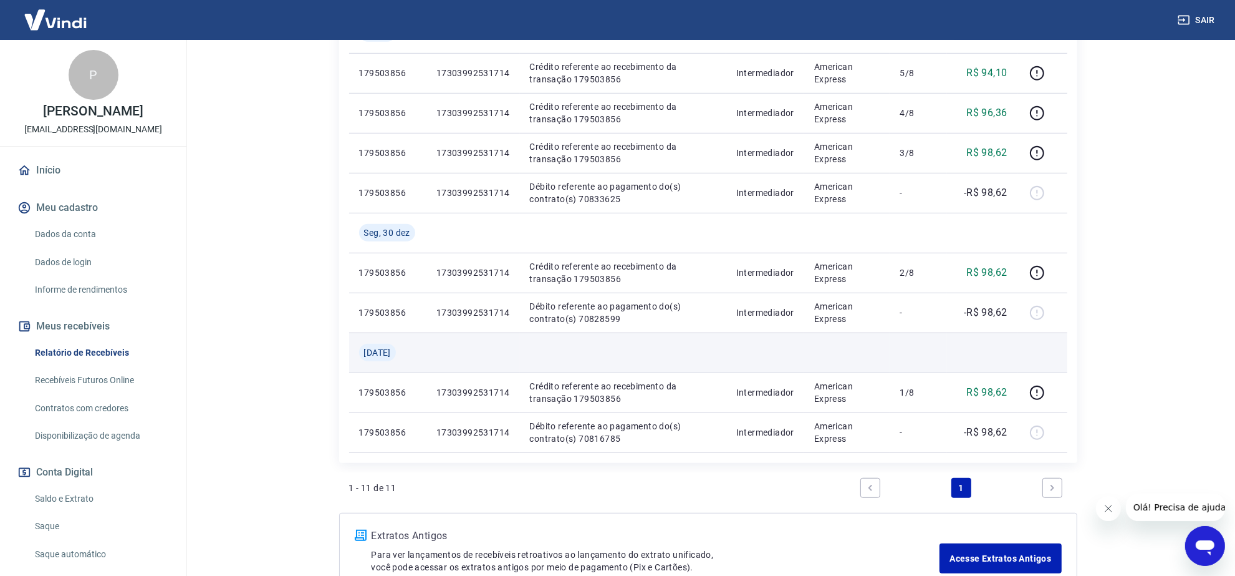
scroll to position [861, 0]
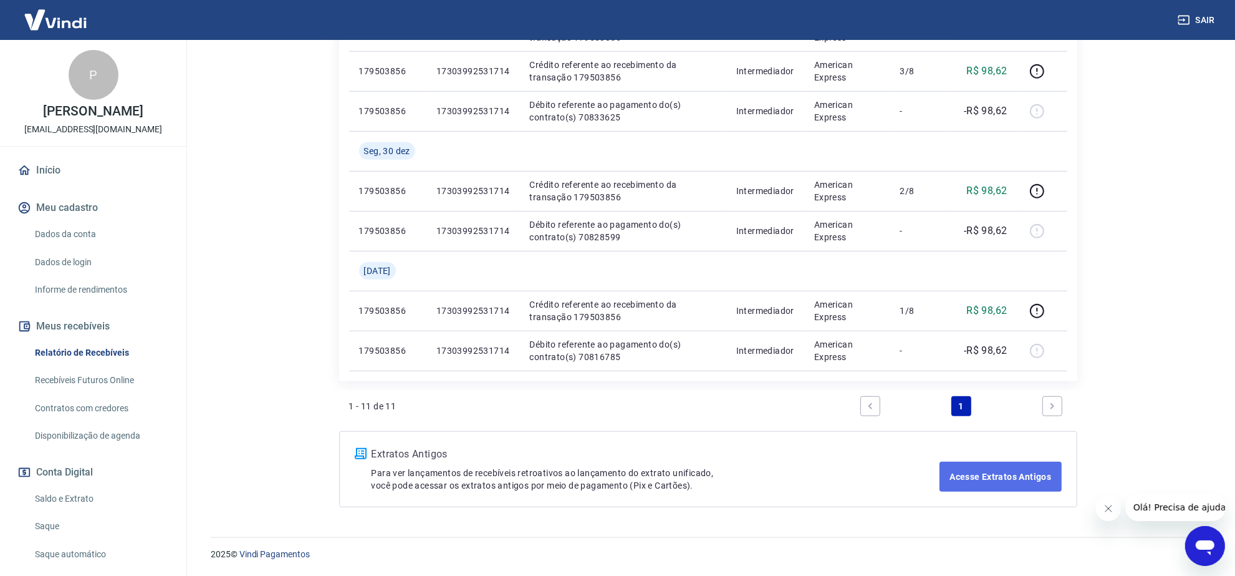
click at [968, 475] on link "Acesse Extratos Antigos" at bounding box center [1001, 476] width 122 height 30
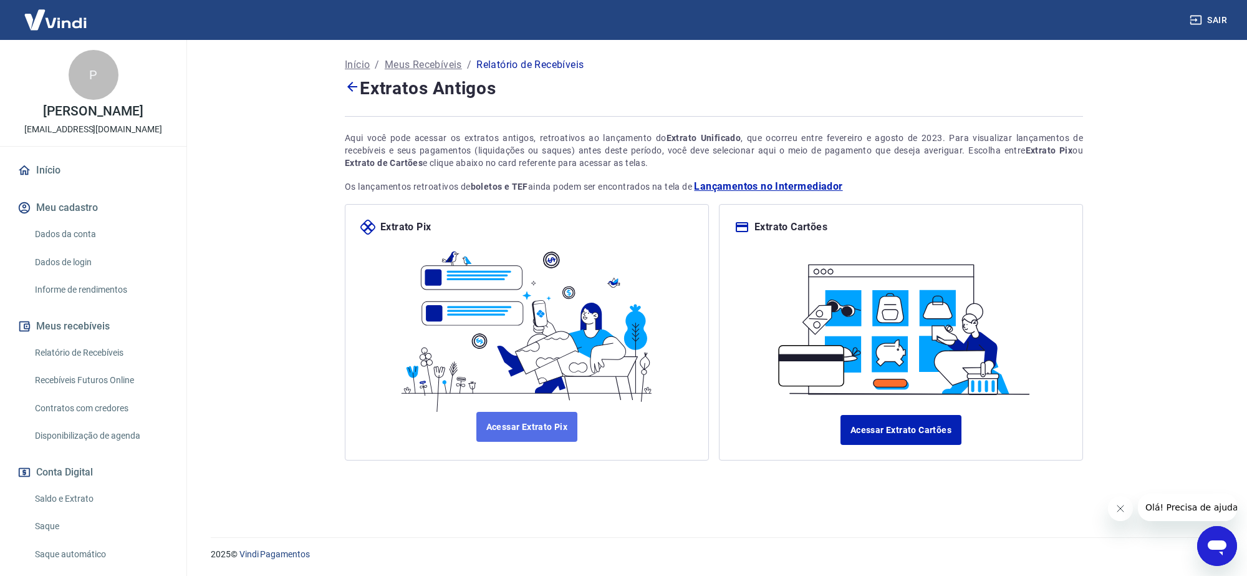
click at [509, 428] on link "Acessar Extrato Pix" at bounding box center [527, 427] width 102 height 30
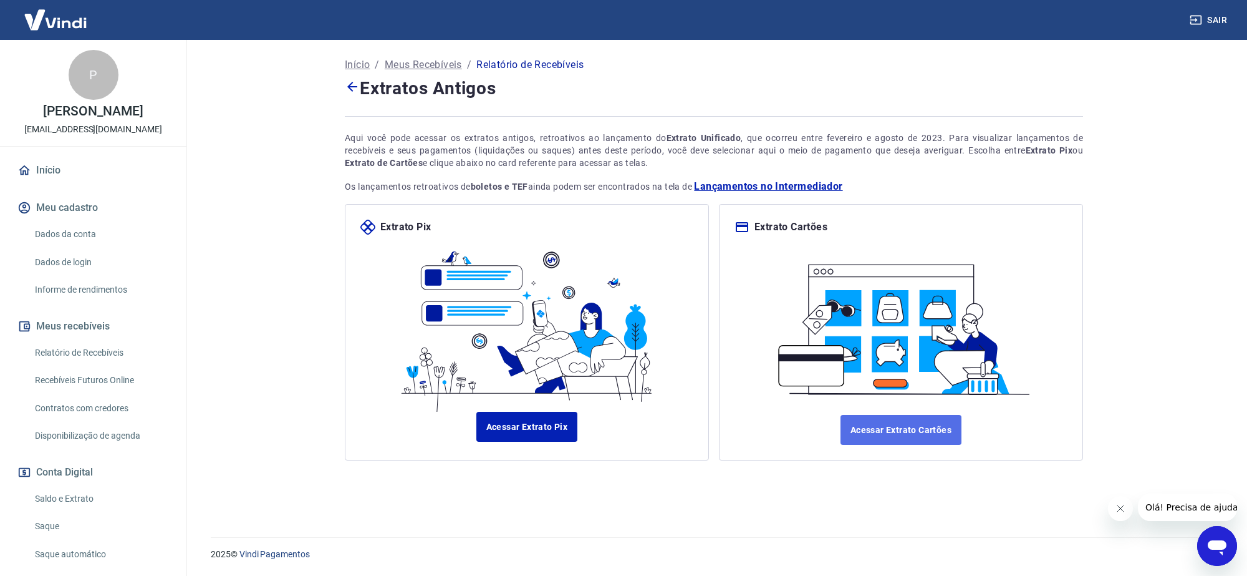
click at [874, 440] on link "Acessar Extrato Cartões" at bounding box center [901, 430] width 121 height 30
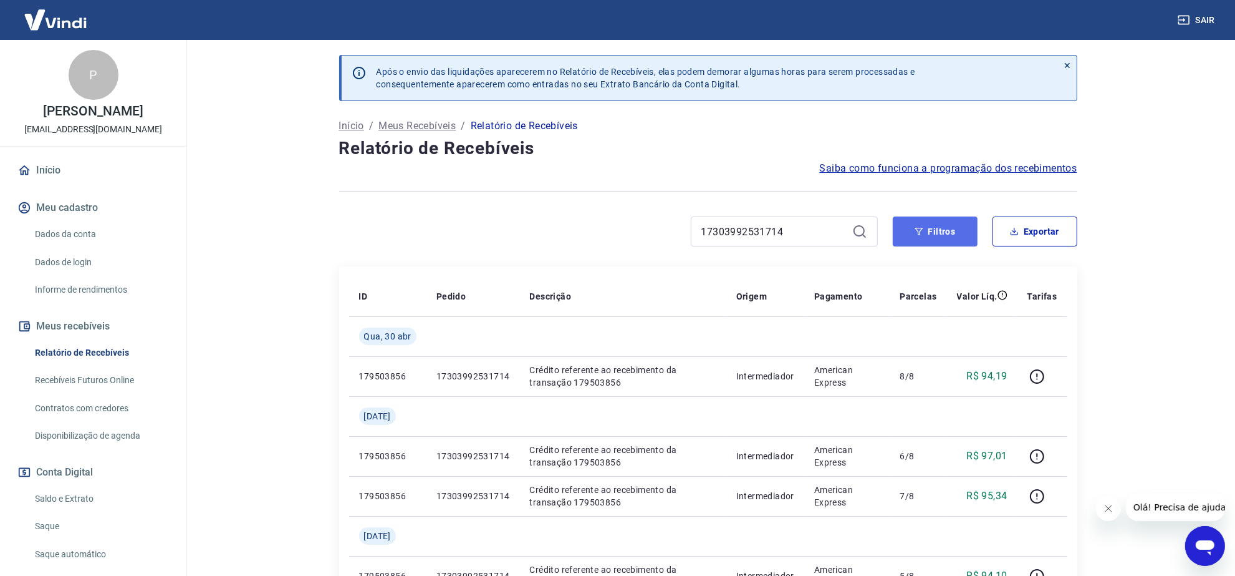
click at [938, 231] on button "Filtros" at bounding box center [935, 231] width 85 height 30
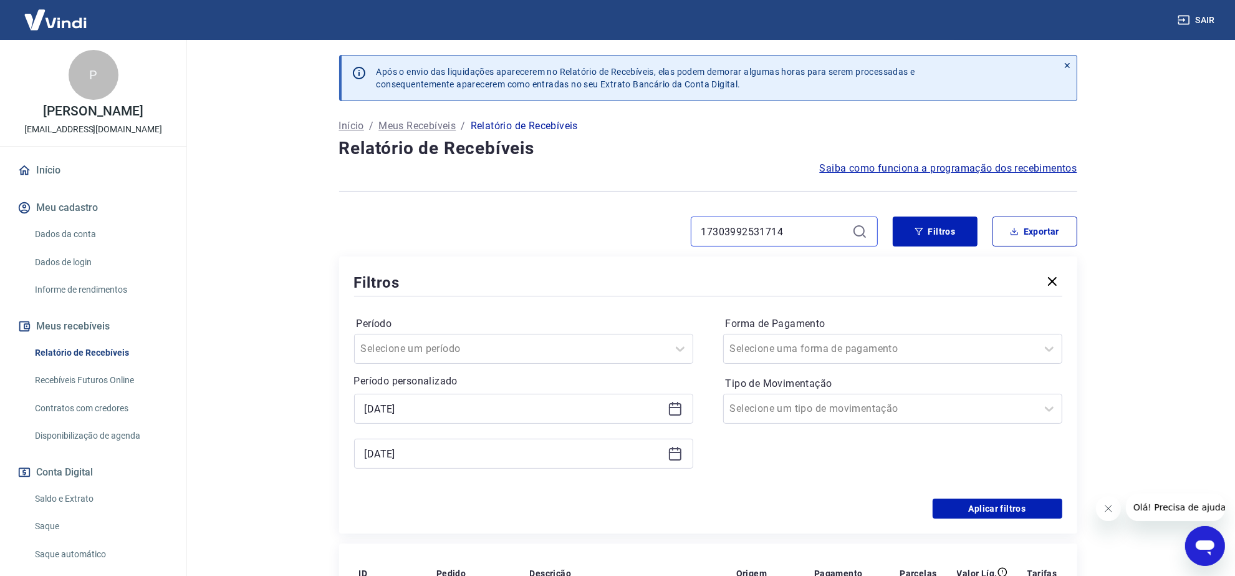
drag, startPoint x: 821, startPoint y: 231, endPoint x: 574, endPoint y: 228, distance: 247.6
click at [587, 229] on div "17303992531714" at bounding box center [608, 231] width 539 height 30
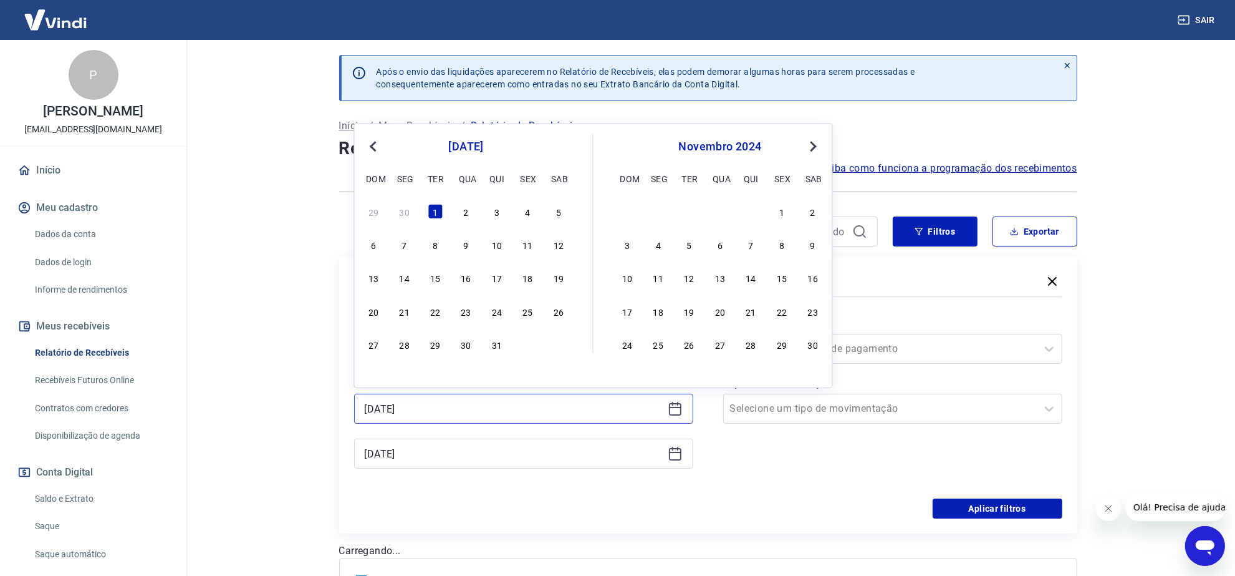
drag, startPoint x: 421, startPoint y: 406, endPoint x: 301, endPoint y: 406, distance: 119.7
click at [301, 406] on main "Após o envio das liquidações aparecerem no Relatório de Recebíveis, elas podem …" at bounding box center [708, 308] width 1054 height 536
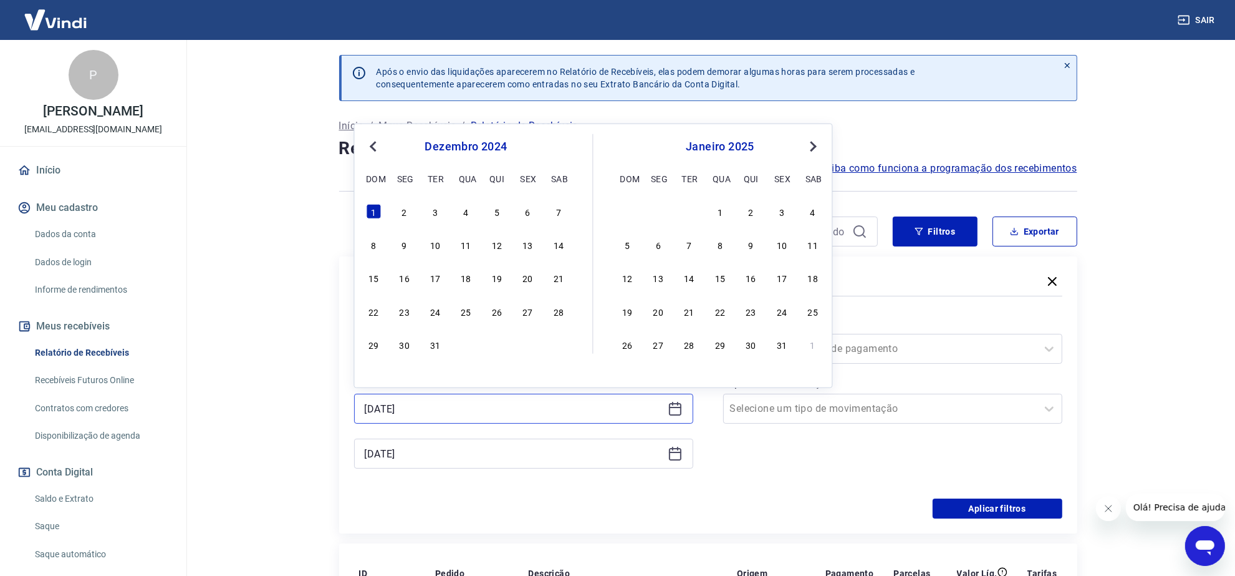
type input "[DATE]"
click at [390, 404] on input "[DATE]" at bounding box center [514, 408] width 298 height 19
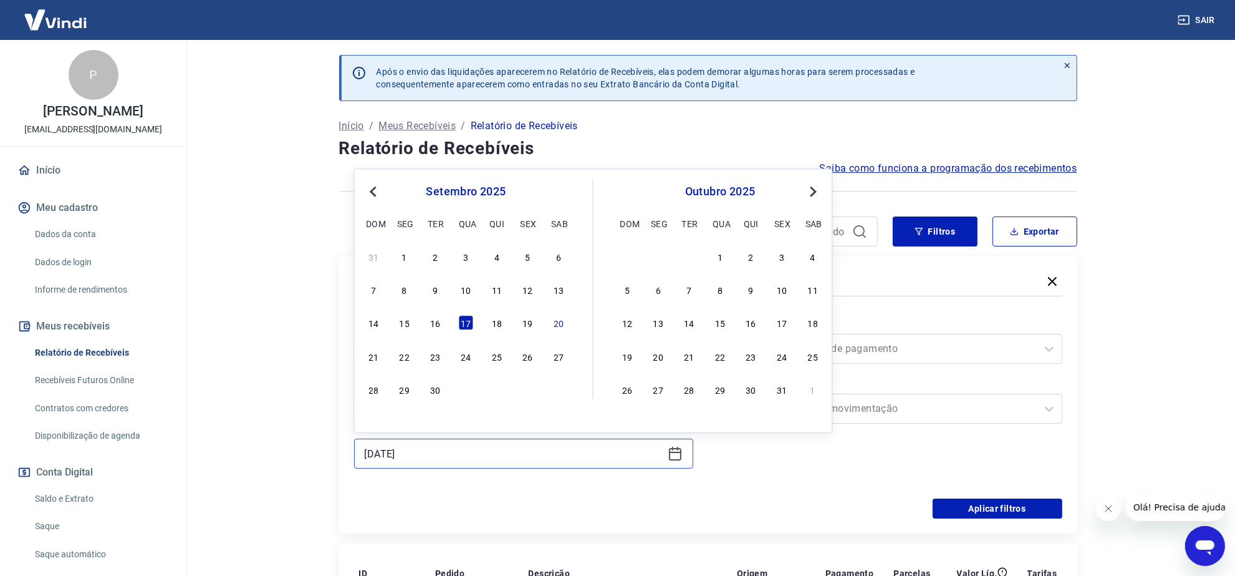
drag, startPoint x: 398, startPoint y: 456, endPoint x: 302, endPoint y: 463, distance: 95.6
type input "[DATE]"
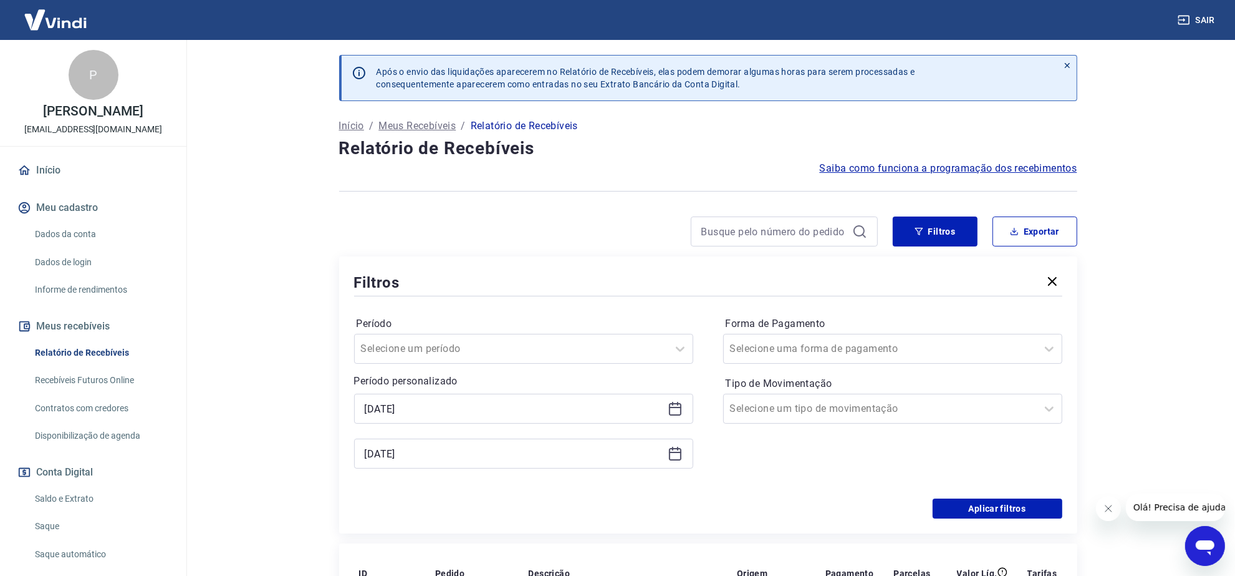
click at [299, 463] on main "Após o envio das liquidações aparecerem no Relatório de Recebíveis, elas podem …" at bounding box center [708, 308] width 1054 height 536
click at [983, 503] on button "Aplicar filtros" at bounding box center [998, 508] width 130 height 20
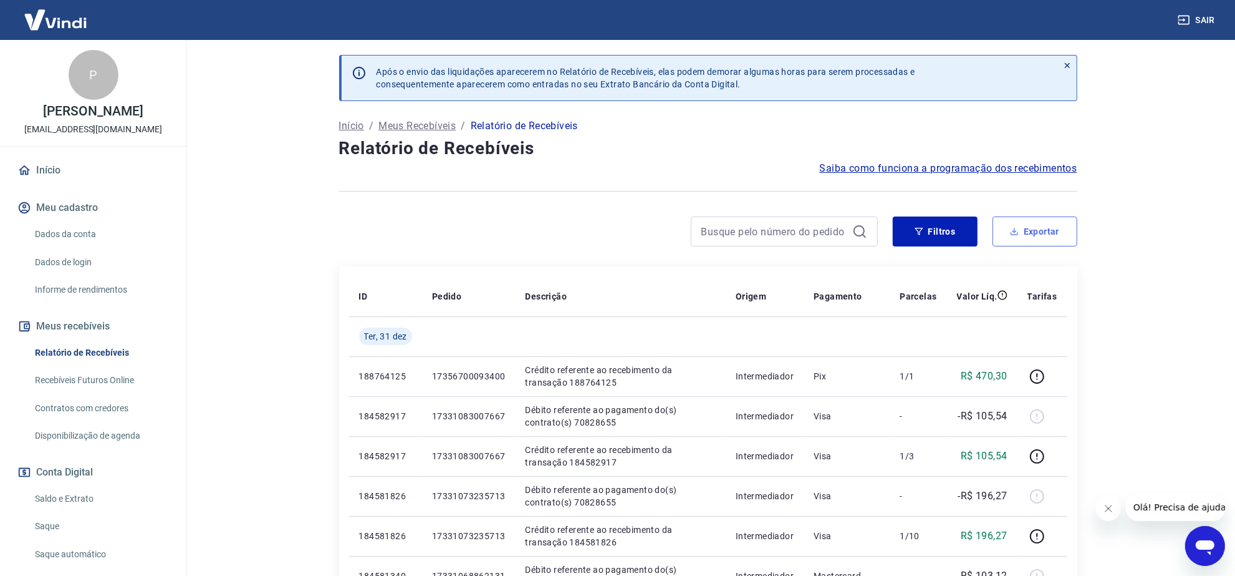
click at [1026, 239] on button "Exportar" at bounding box center [1035, 231] width 85 height 30
type input "[DATE]"
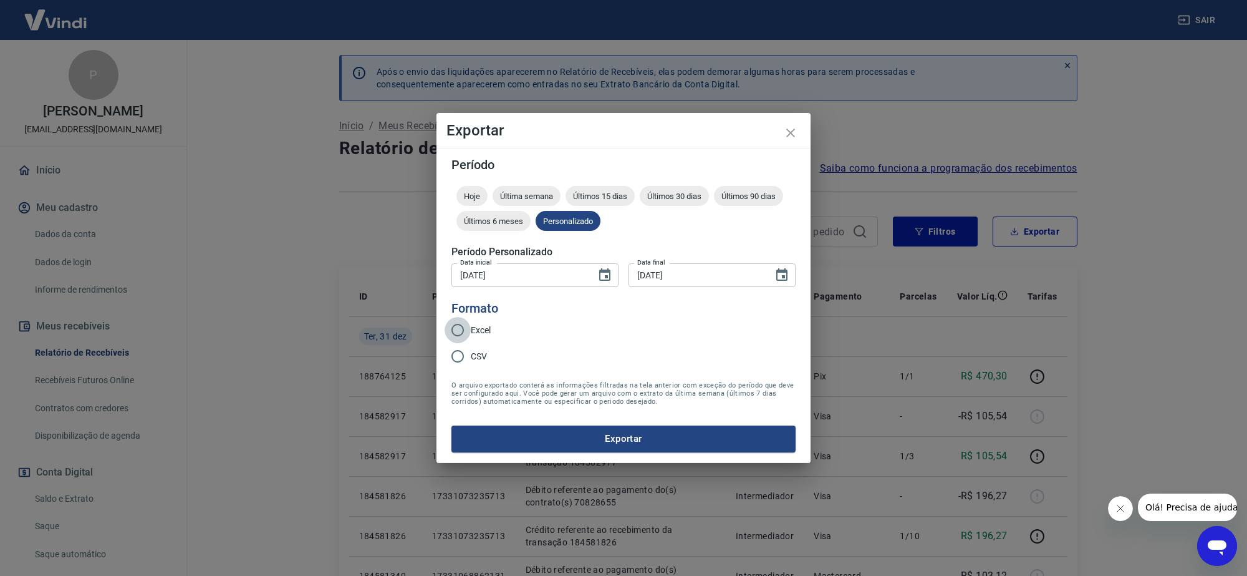
click at [453, 331] on input "Excel" at bounding box center [458, 330] width 26 height 26
radio input "true"
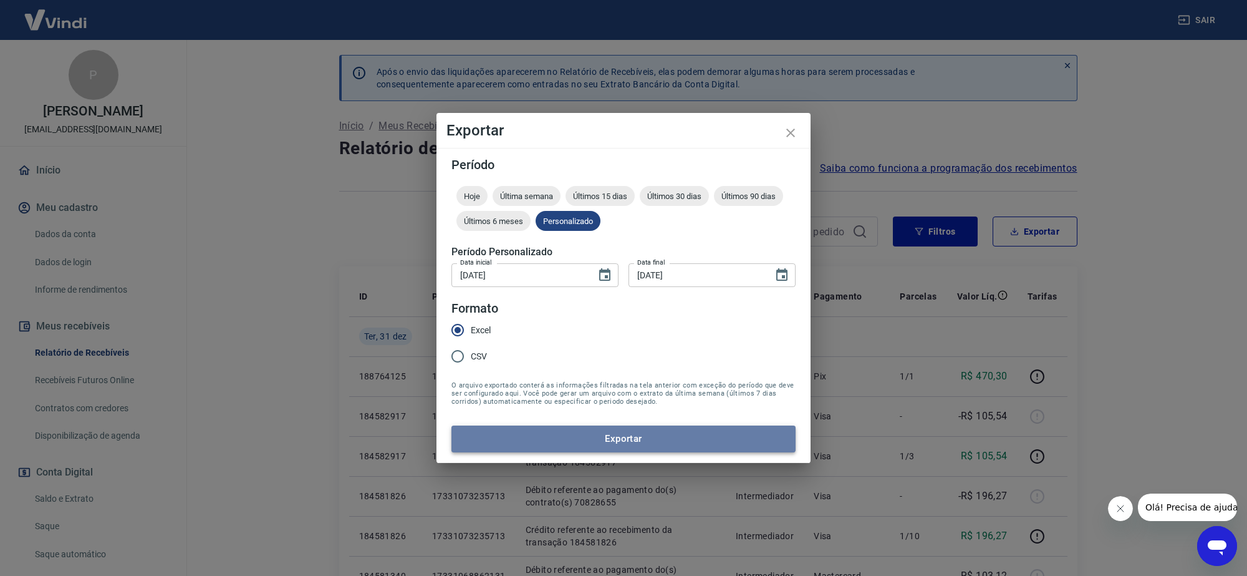
click at [624, 437] on button "Exportar" at bounding box center [623, 438] width 344 height 26
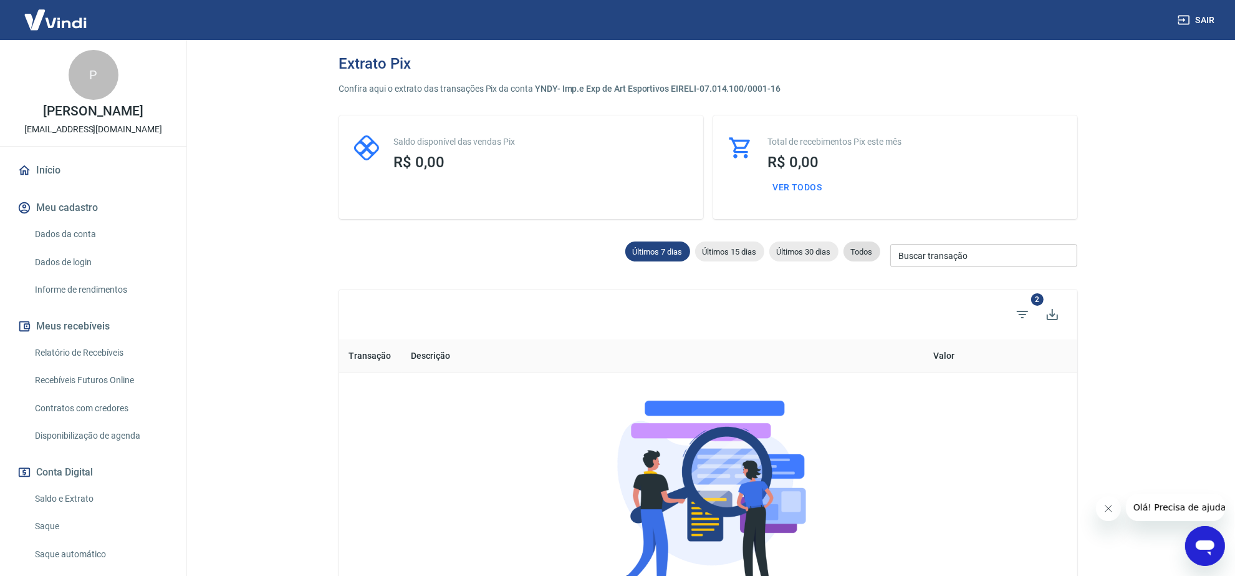
click at [870, 254] on span "Todos" at bounding box center [862, 251] width 37 height 9
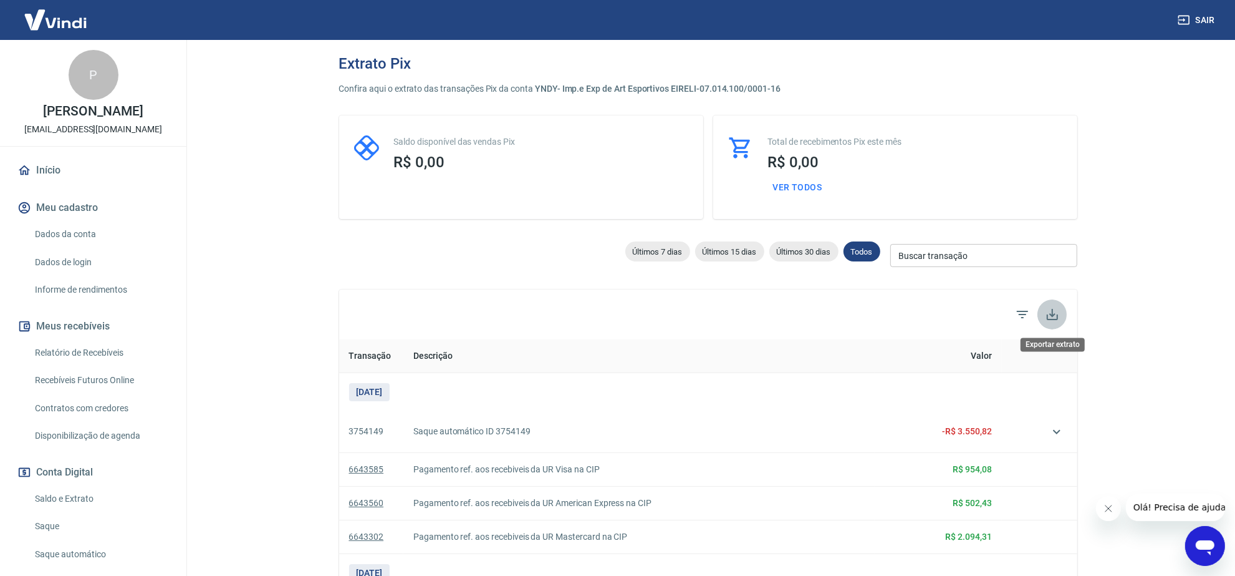
click at [1049, 314] on icon "Exportar extrato" at bounding box center [1052, 314] width 15 height 15
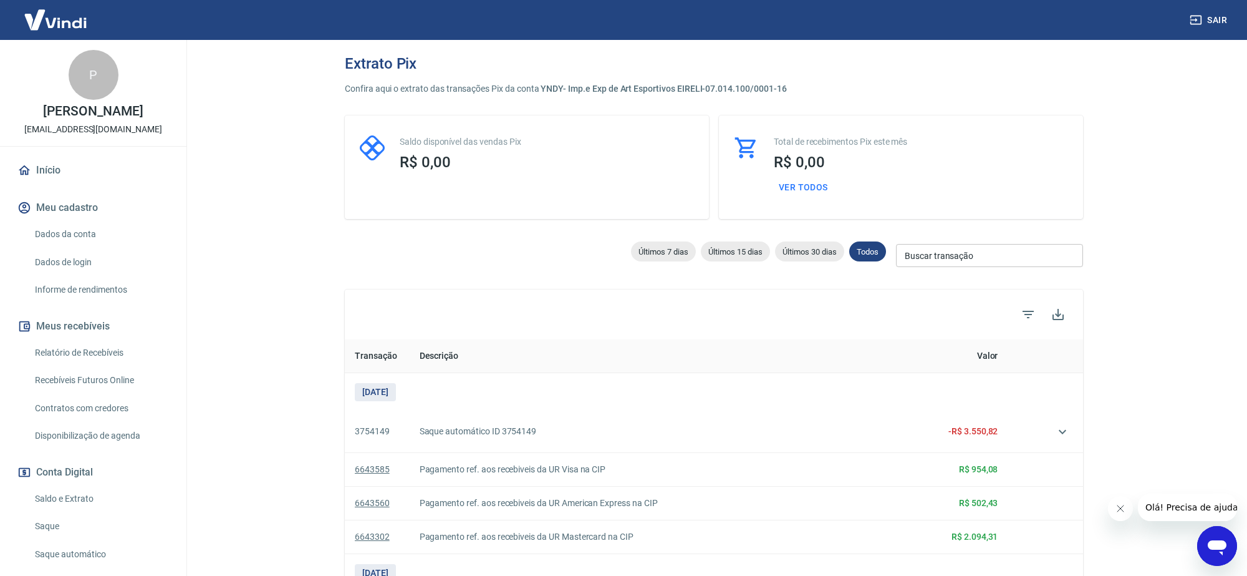
type input "13/09/2025"
type input "20/09/2025"
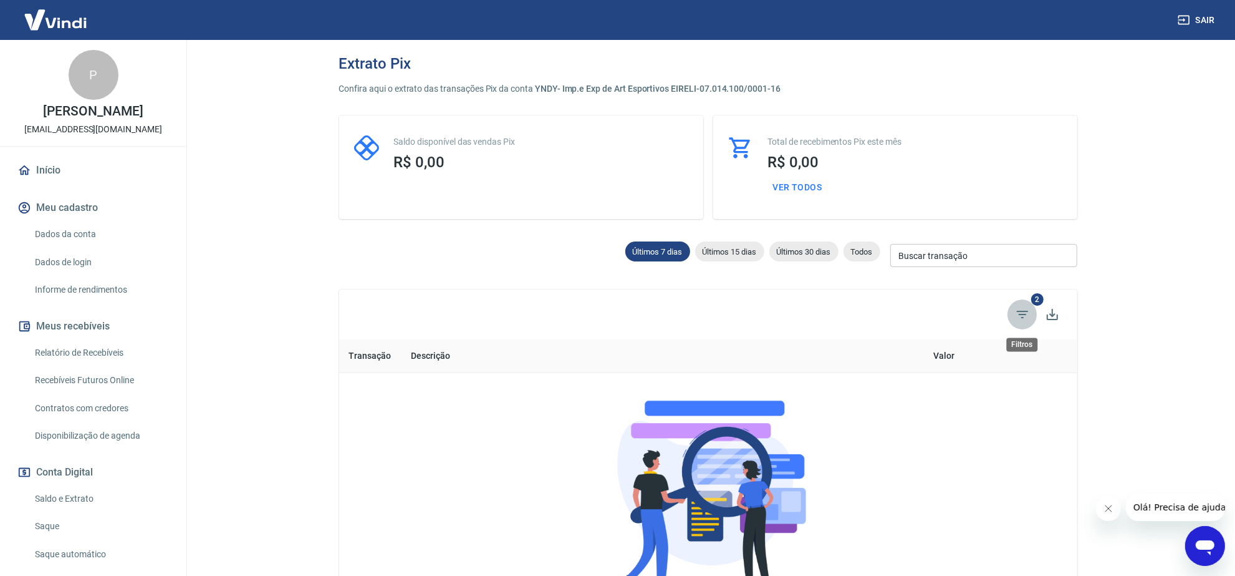
click at [1026, 312] on icon "Filtros" at bounding box center [1022, 314] width 15 height 15
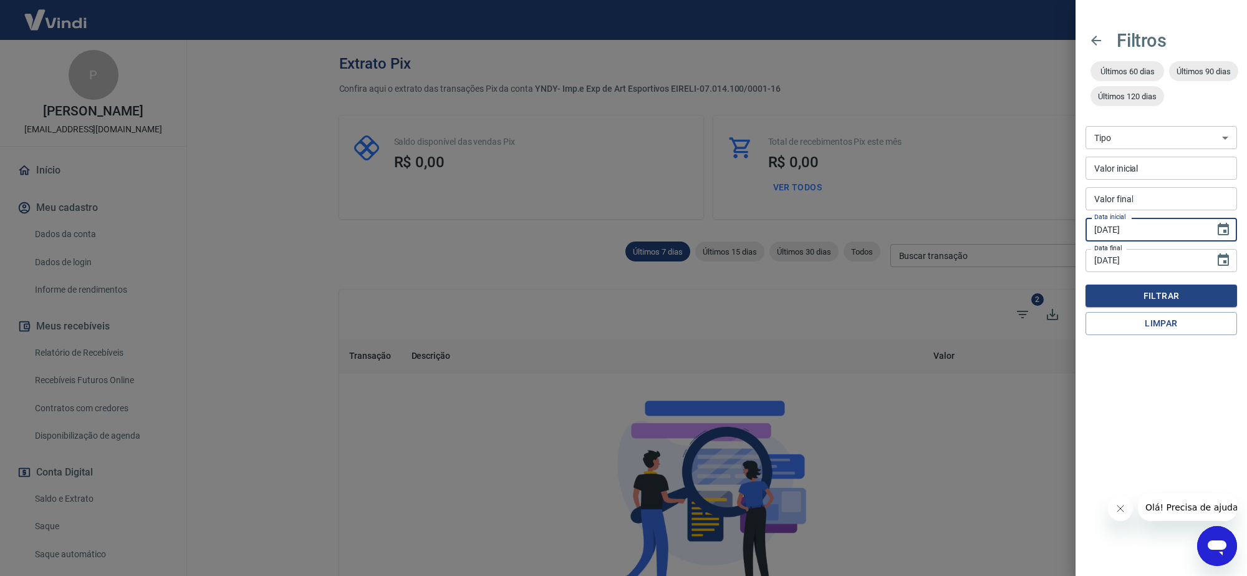
drag, startPoint x: 1152, startPoint y: 224, endPoint x: 1077, endPoint y: 221, distance: 74.3
click at [1086, 226] on input "13/09/2025" at bounding box center [1146, 229] width 120 height 23
type input "[DATE]"
drag, startPoint x: 1179, startPoint y: 254, endPoint x: 1012, endPoint y: 233, distance: 168.5
click at [1033, 233] on div "Filtros Últimos 60 dias Últimos 90 dias Últimos 120 dias Tipo Venda Saque Saque…" at bounding box center [623, 288] width 1247 height 576
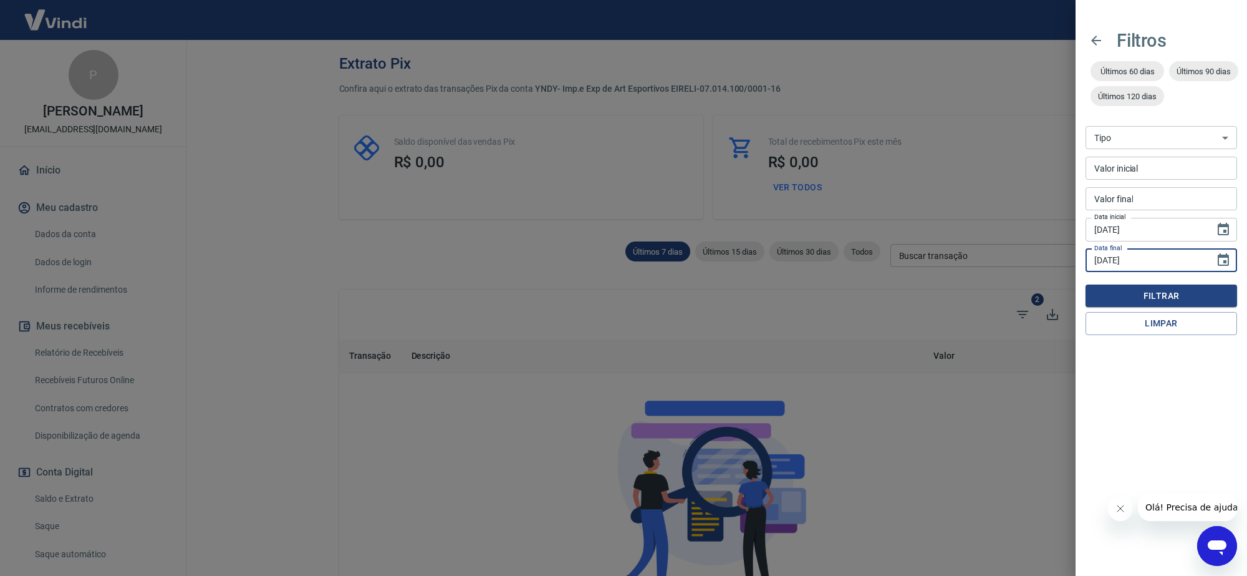
type input "[DATE]"
click at [1086, 284] on button "Filtrar" at bounding box center [1162, 295] width 152 height 23
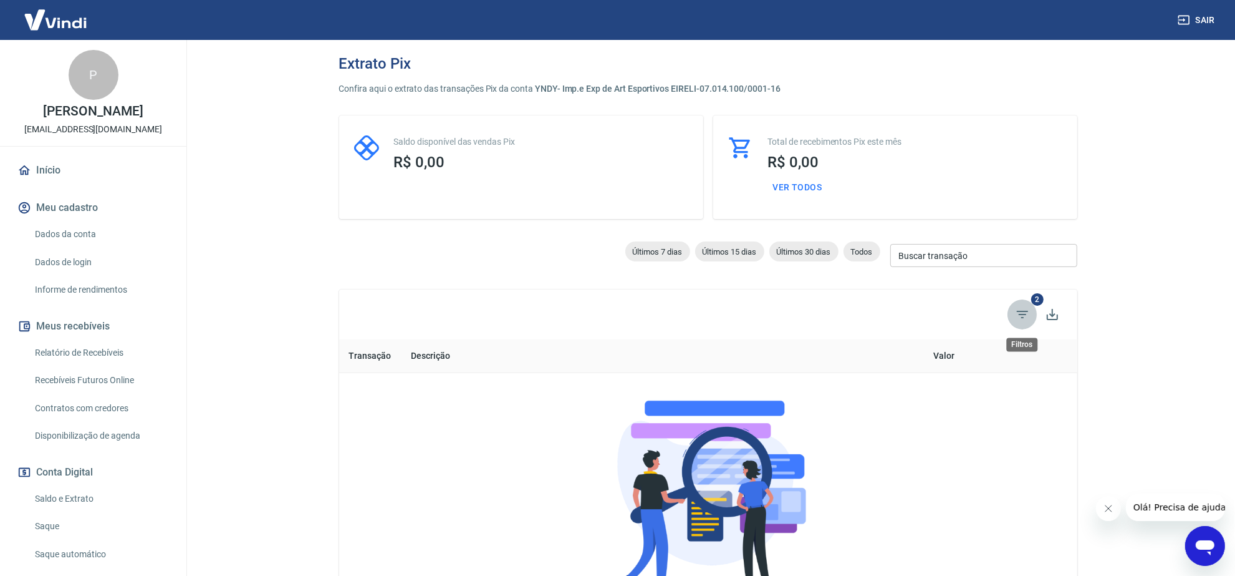
click at [1012, 315] on span "Filtros" at bounding box center [1023, 314] width 30 height 30
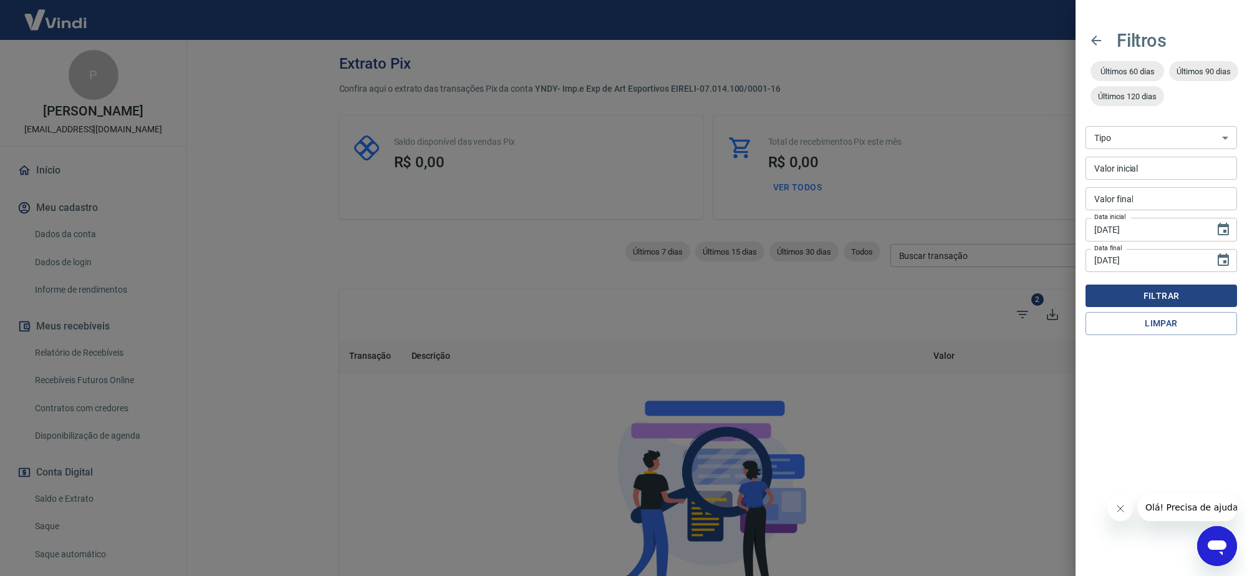
click at [1177, 295] on button "Filtrar" at bounding box center [1162, 295] width 152 height 23
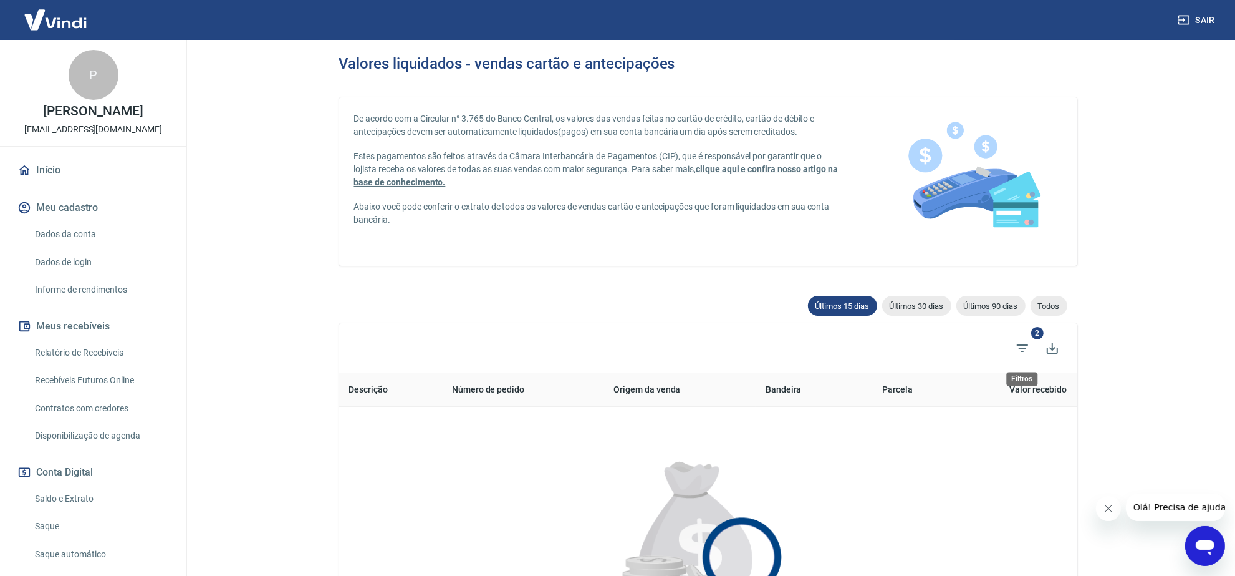
click at [1030, 364] on div "Filtros" at bounding box center [1023, 376] width 34 height 24
click at [1023, 354] on icon "Filtros" at bounding box center [1022, 347] width 15 height 15
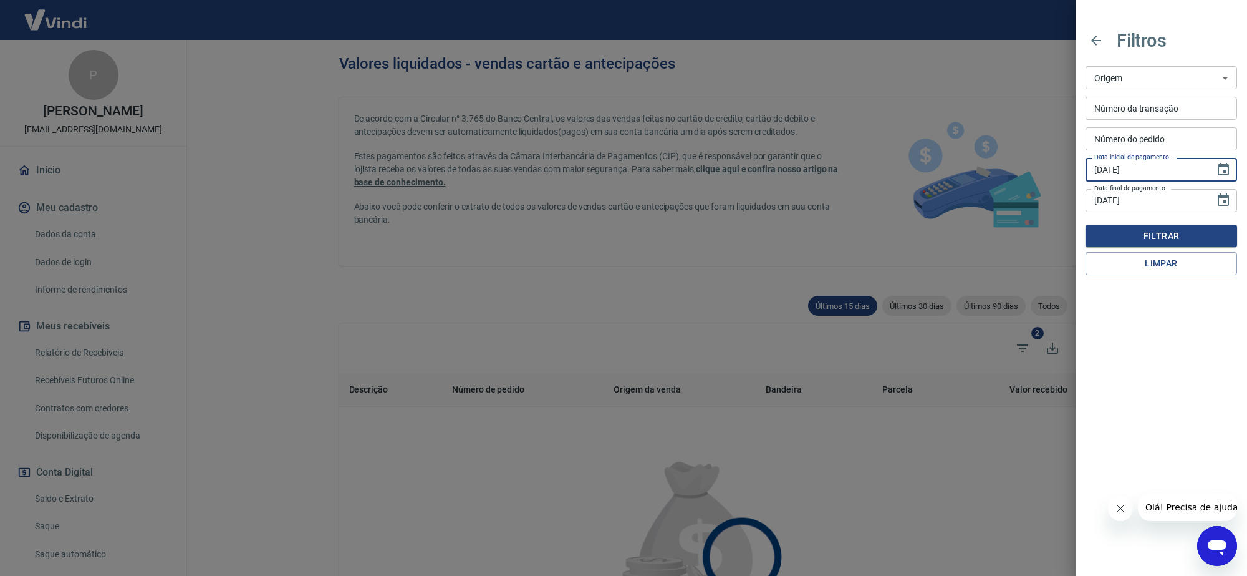
drag, startPoint x: 1154, startPoint y: 175, endPoint x: 1060, endPoint y: 172, distance: 93.6
click at [1061, 173] on div "Filtros Origem Maquininha Intermediador Origem Número da transação Número da tr…" at bounding box center [623, 288] width 1247 height 576
click at [1095, 160] on label "Data inicial de pagamento" at bounding box center [1131, 156] width 75 height 9
click at [1095, 160] on input "05/09/2025" at bounding box center [1146, 169] width 120 height 23
type input "[DATE]"
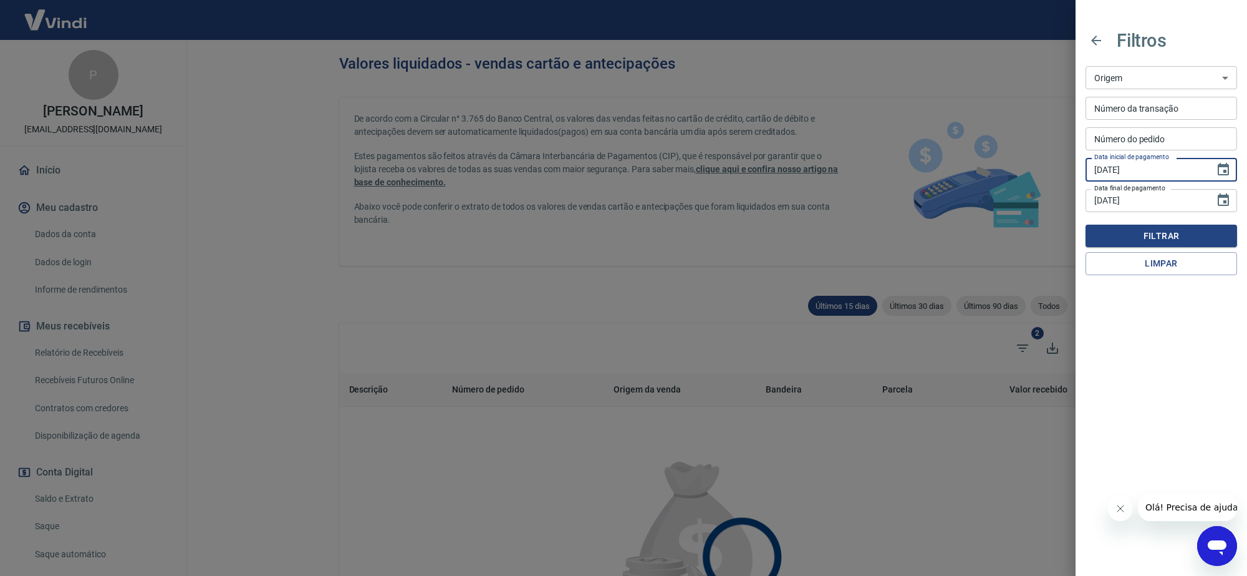
click at [1102, 195] on input "20/09/2025" at bounding box center [1146, 200] width 120 height 23
type input "[DATE]"
click at [1137, 228] on button "Filtrar" at bounding box center [1162, 235] width 152 height 23
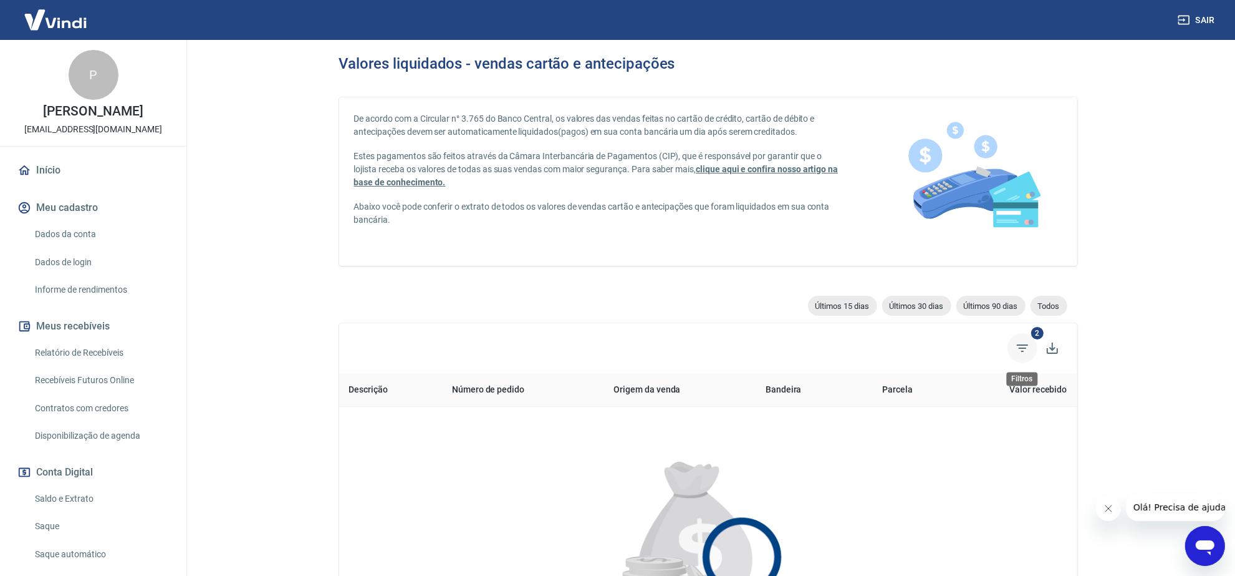
click at [1027, 340] on icon "Filtros" at bounding box center [1022, 347] width 15 height 15
